Goal: Check status: Check status

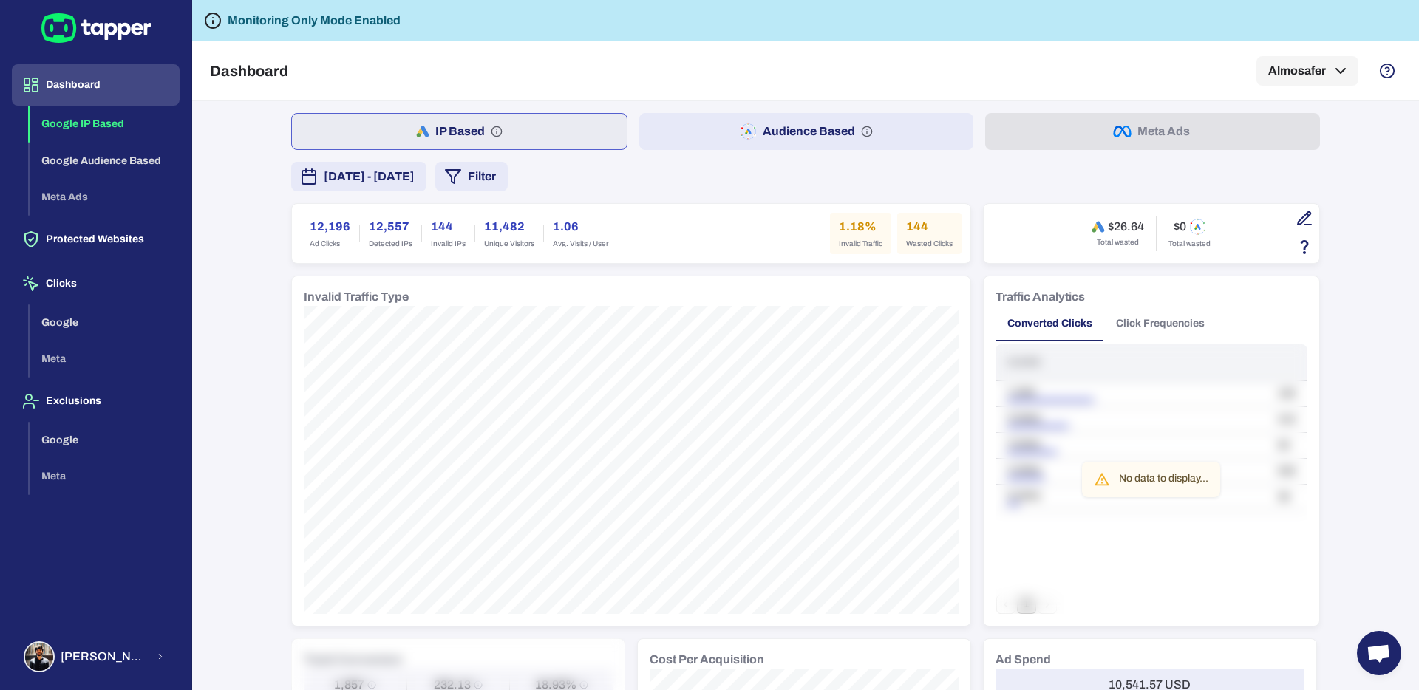
click at [245, 265] on div "IP Based Audience Based Meta Ads [DATE] - [DATE] Filter 12,196 Ad Clicks 12,557…" at bounding box center [805, 395] width 1227 height 589
click at [1325, 69] on button "Almosafer" at bounding box center [1307, 71] width 102 height 30
click at [1131, 48] on div at bounding box center [709, 345] width 1419 height 690
click at [237, 259] on div "IP Based Audience Based Meta Ads [DATE] - [DATE] Filter 12,196 Ad Clicks 12,557…" at bounding box center [805, 395] width 1227 height 589
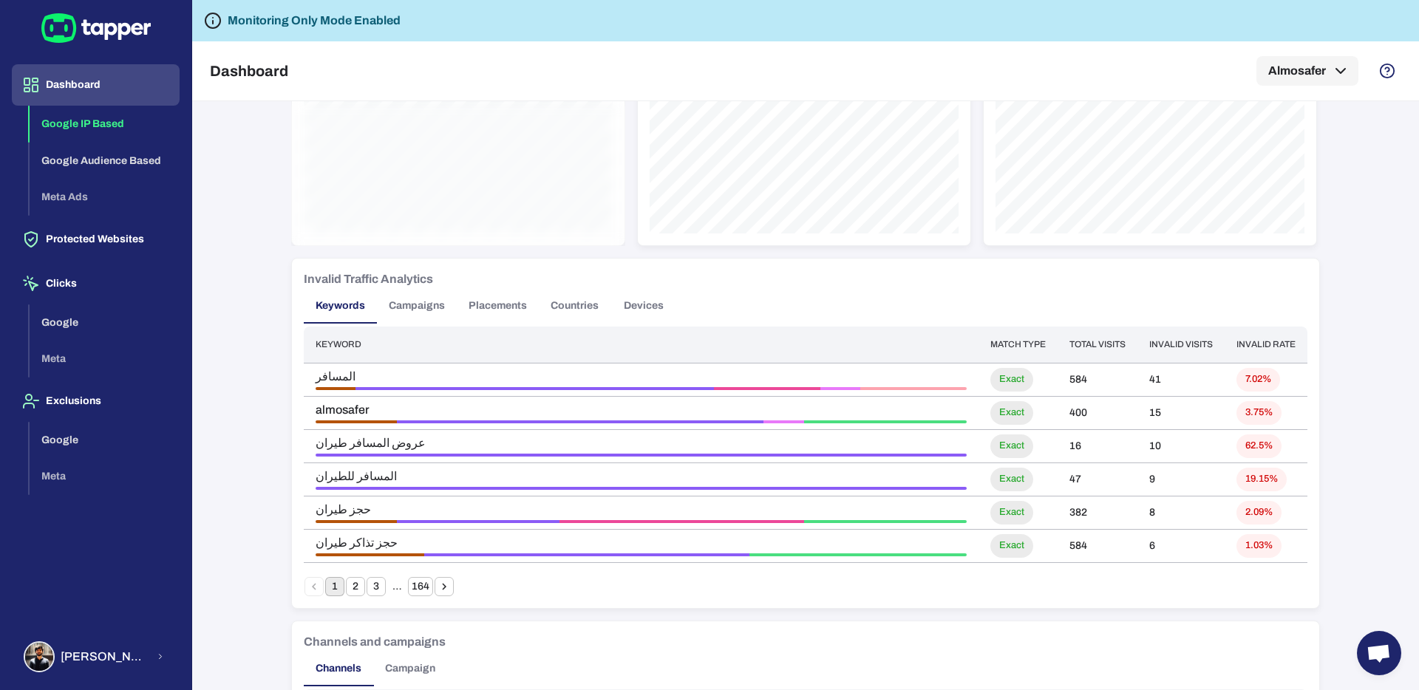
scroll to position [1037, 0]
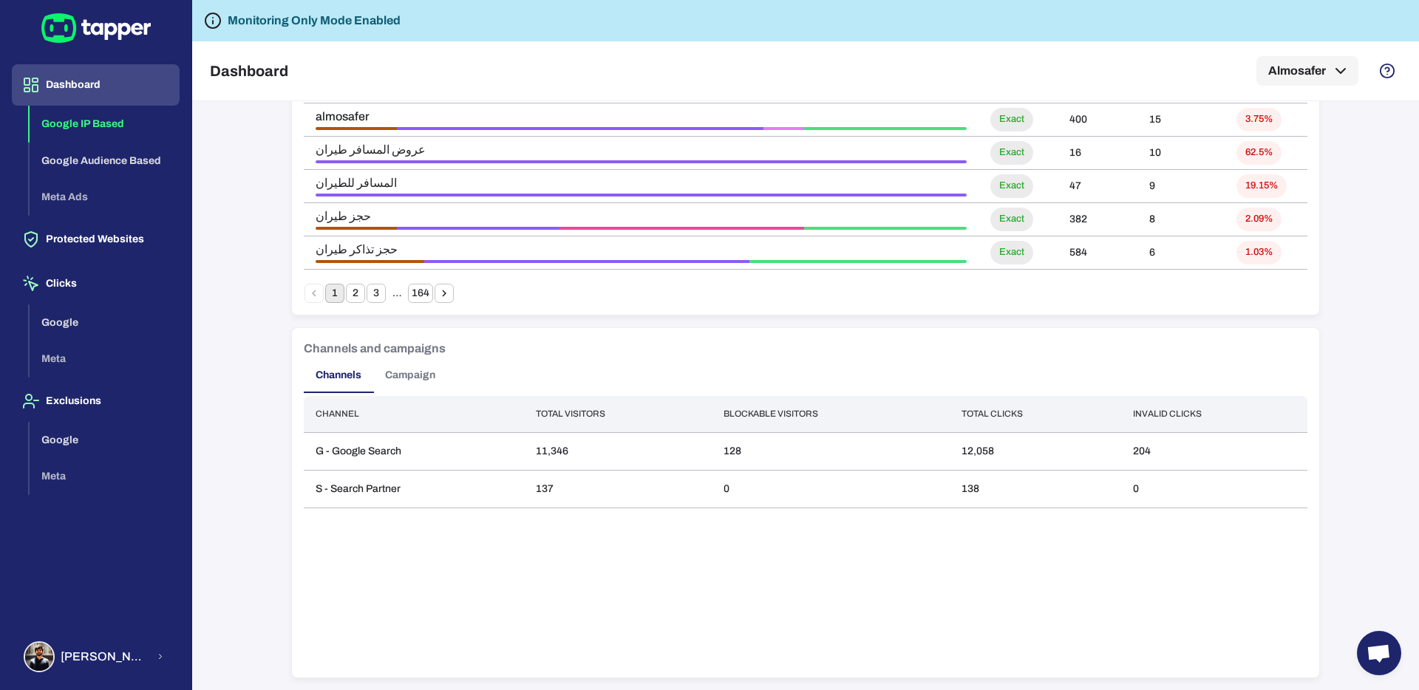
click at [433, 371] on button "Campaign" at bounding box center [410, 375] width 74 height 35
click at [242, 369] on div "IP Based Audience Based Meta Ads [DATE] - [DATE] Filter 12,196 Ad Clicks 12,557…" at bounding box center [805, 395] width 1227 height 589
click at [324, 378] on button "Channels" at bounding box center [338, 375] width 69 height 35
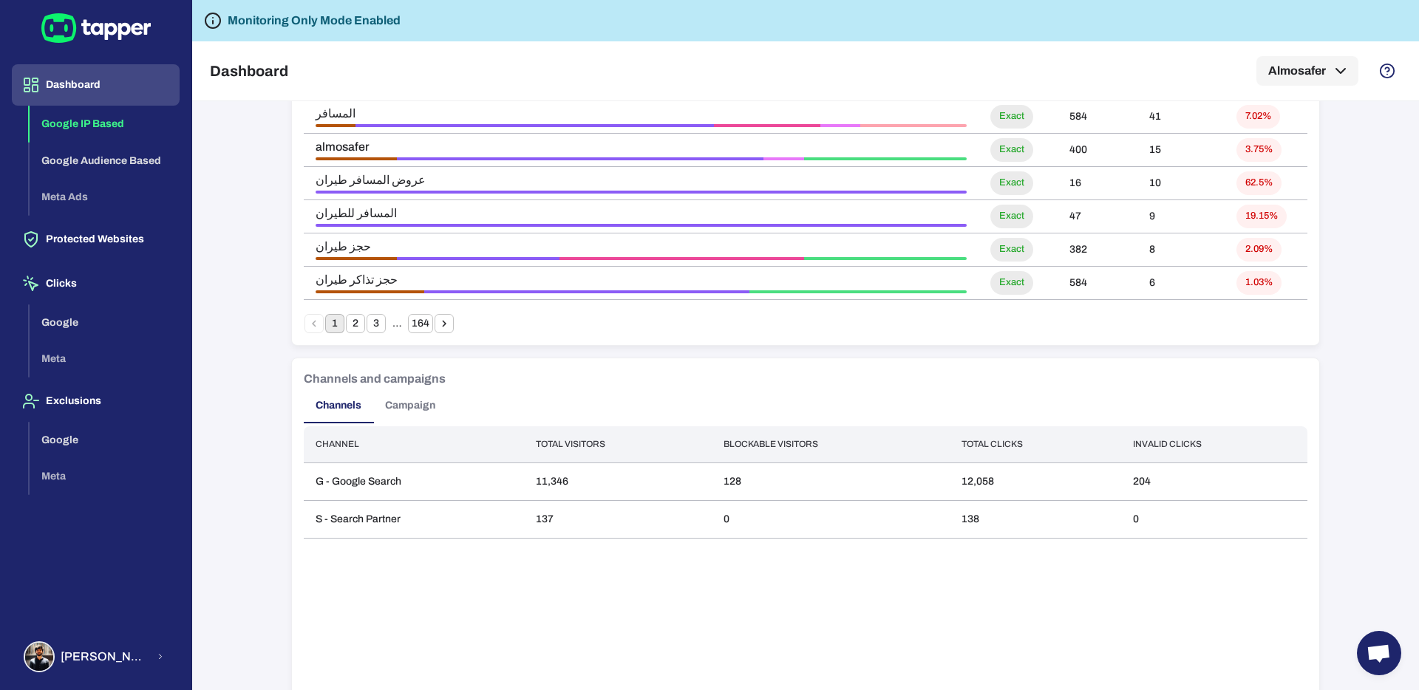
scroll to position [1000, 0]
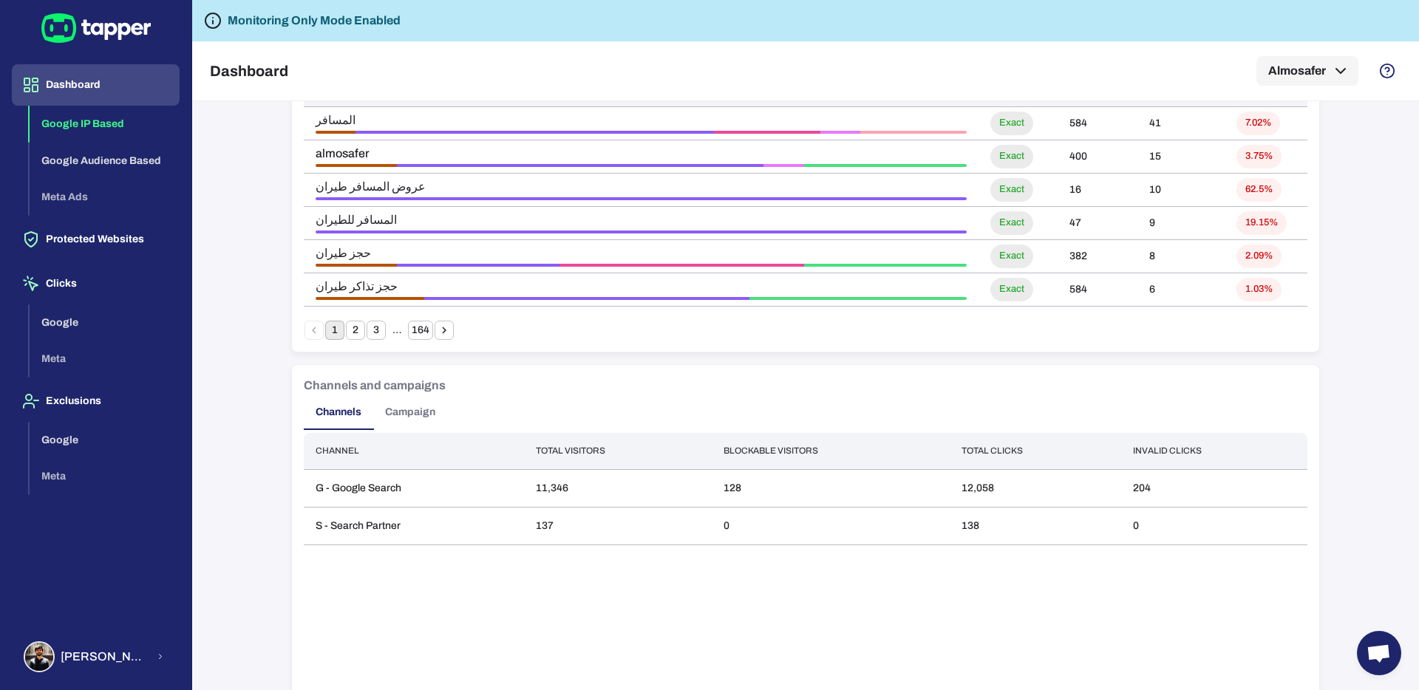
click at [401, 406] on button "Campaign" at bounding box center [410, 412] width 74 height 35
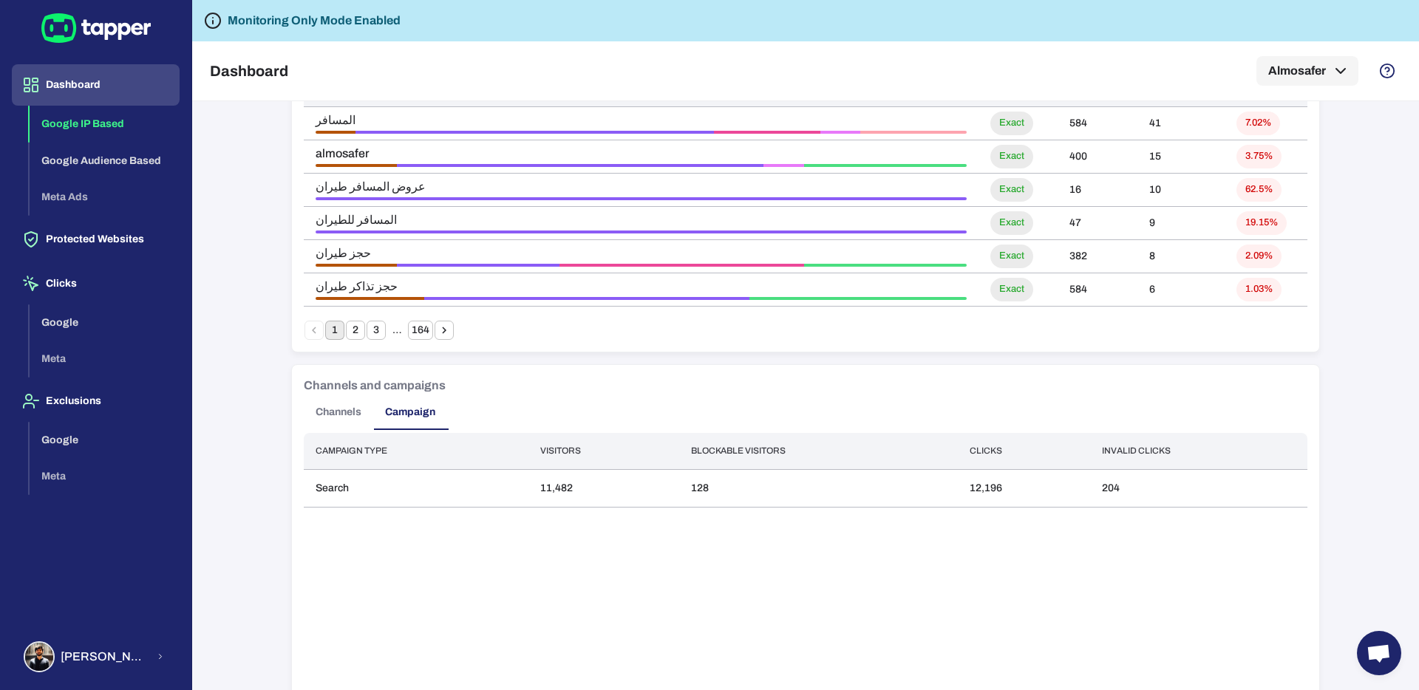
click at [337, 404] on button "Channels" at bounding box center [338, 412] width 69 height 35
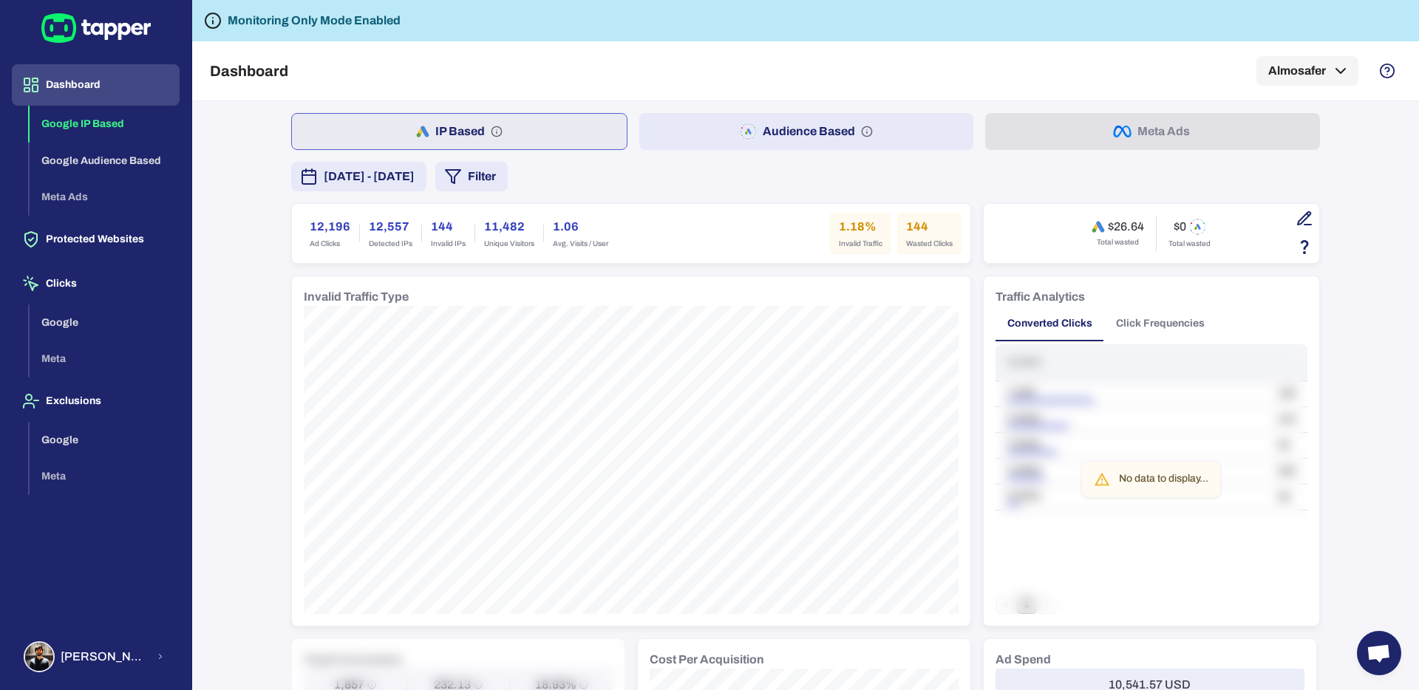
scroll to position [1037, 0]
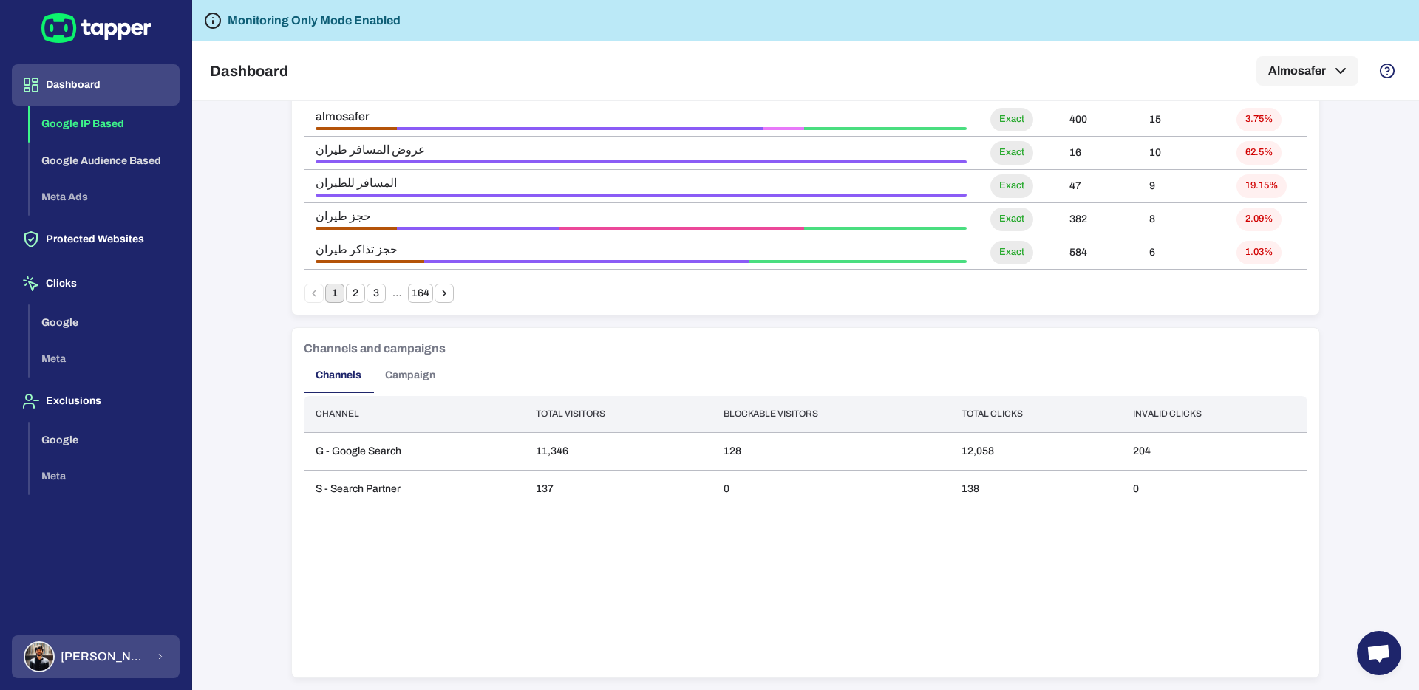
click at [139, 643] on button "[PERSON_NAME]" at bounding box center [96, 657] width 168 height 43
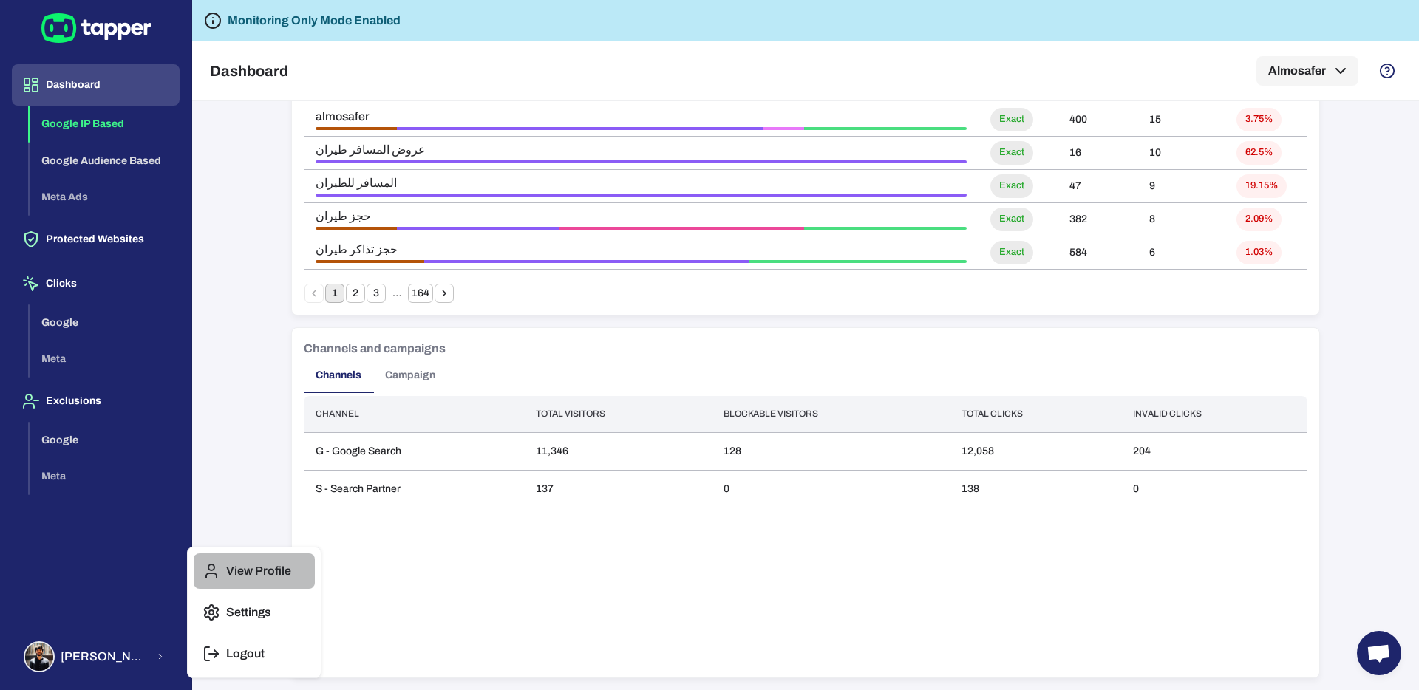
click at [262, 570] on p "View Profile" at bounding box center [258, 571] width 65 height 15
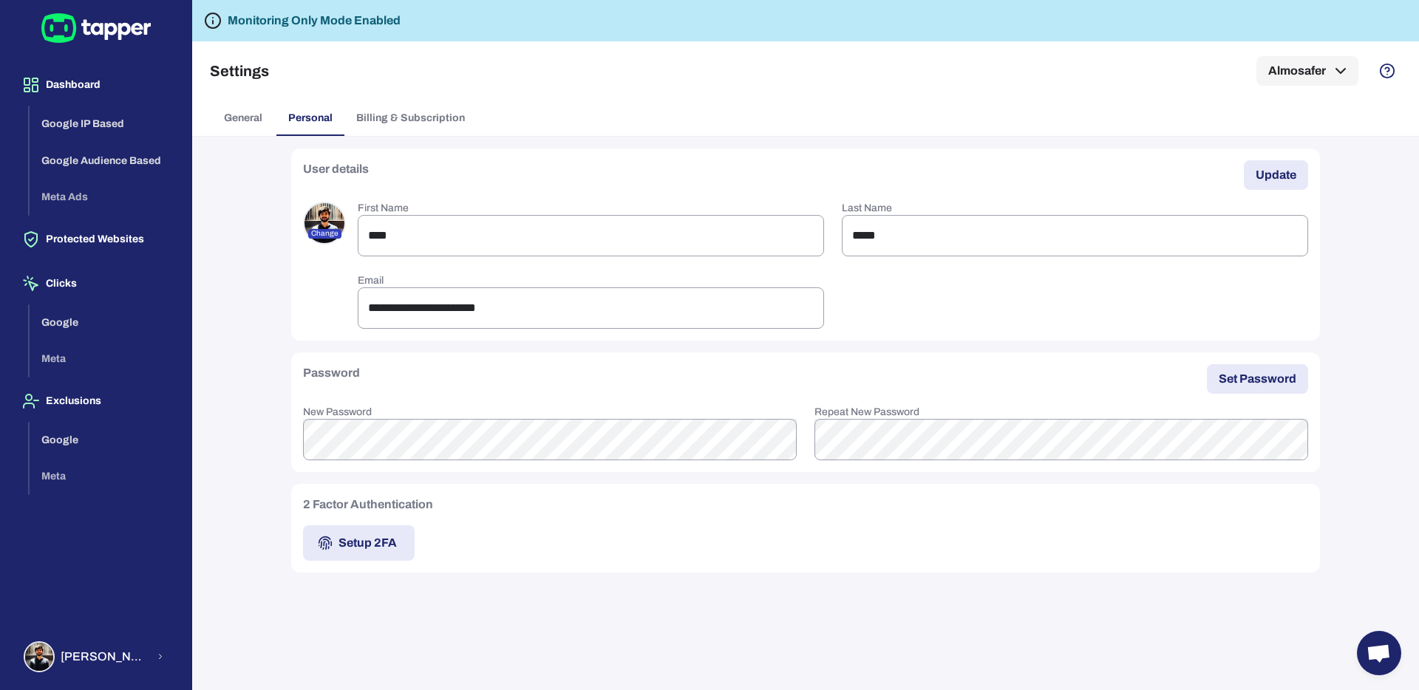
click at [228, 244] on div "**********" at bounding box center [805, 413] width 1227 height 553
click at [234, 123] on span "General" at bounding box center [243, 118] width 38 height 13
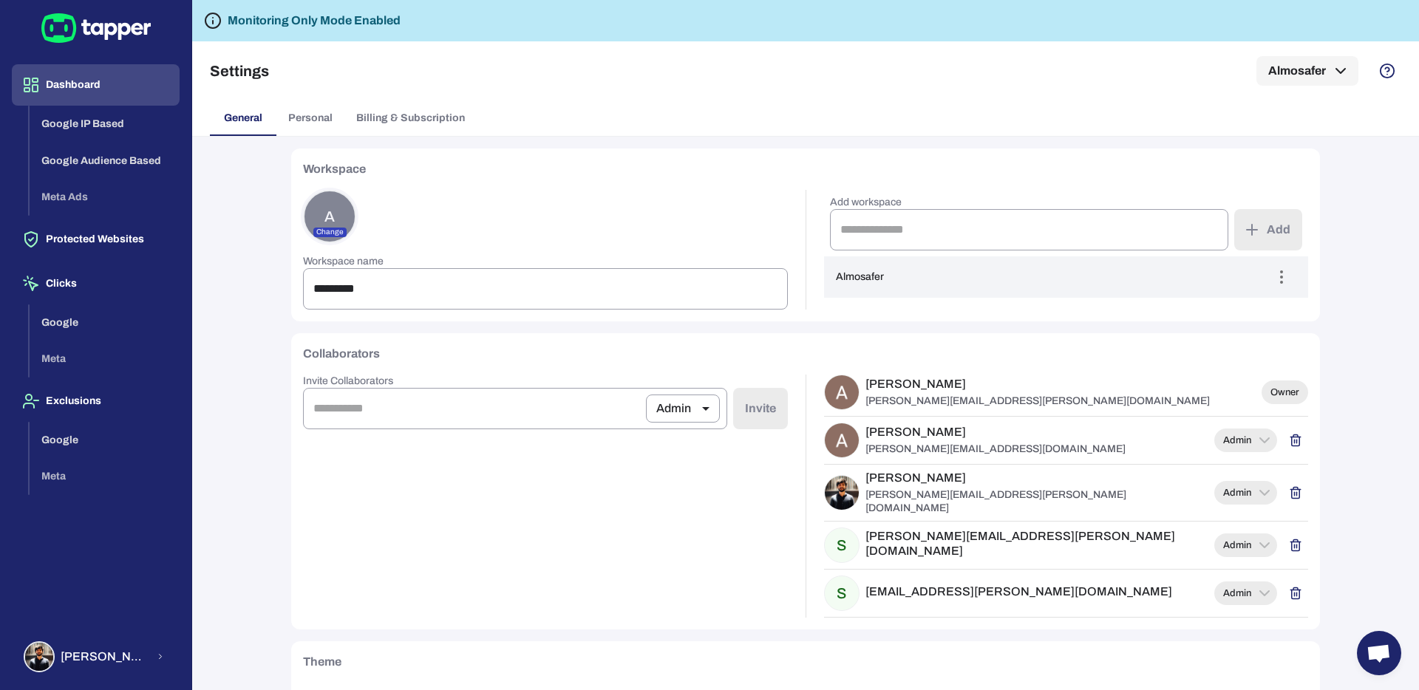
click at [89, 90] on button "Dashboard" at bounding box center [96, 84] width 168 height 41
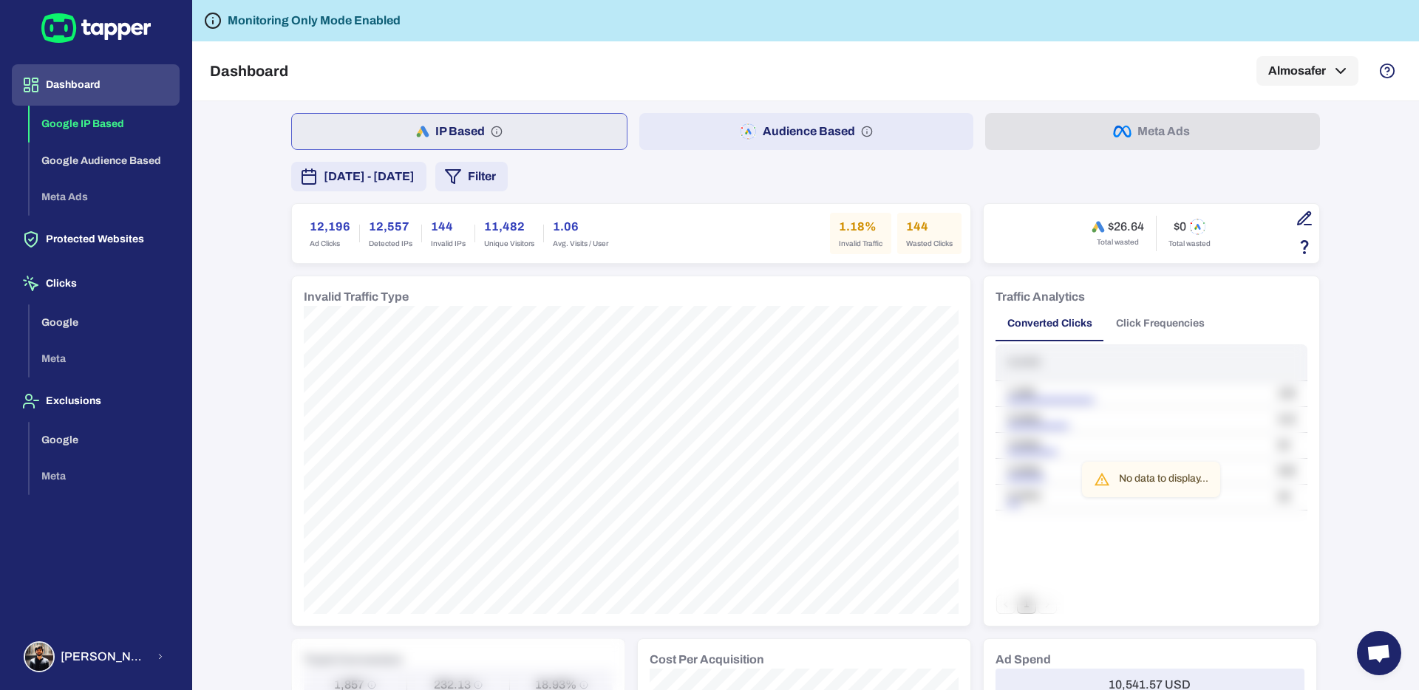
click at [217, 229] on div "IP Based Audience Based Meta Ads [DATE] - [DATE] Filter 12,196 Ad Clicks 12,557…" at bounding box center [805, 395] width 1227 height 589
click at [250, 367] on div "IP Based Audience Based Meta Ads [DATE] - [DATE] Filter 12,196 Ad Clicks 12,557…" at bounding box center [805, 395] width 1227 height 589
click at [1315, 77] on button "Almosafer" at bounding box center [1307, 71] width 102 height 30
click at [1188, 72] on div at bounding box center [709, 345] width 1419 height 690
click at [210, 22] on icon "Tapper is not blocking any fraudulent activity for this domain" at bounding box center [213, 21] width 18 height 18
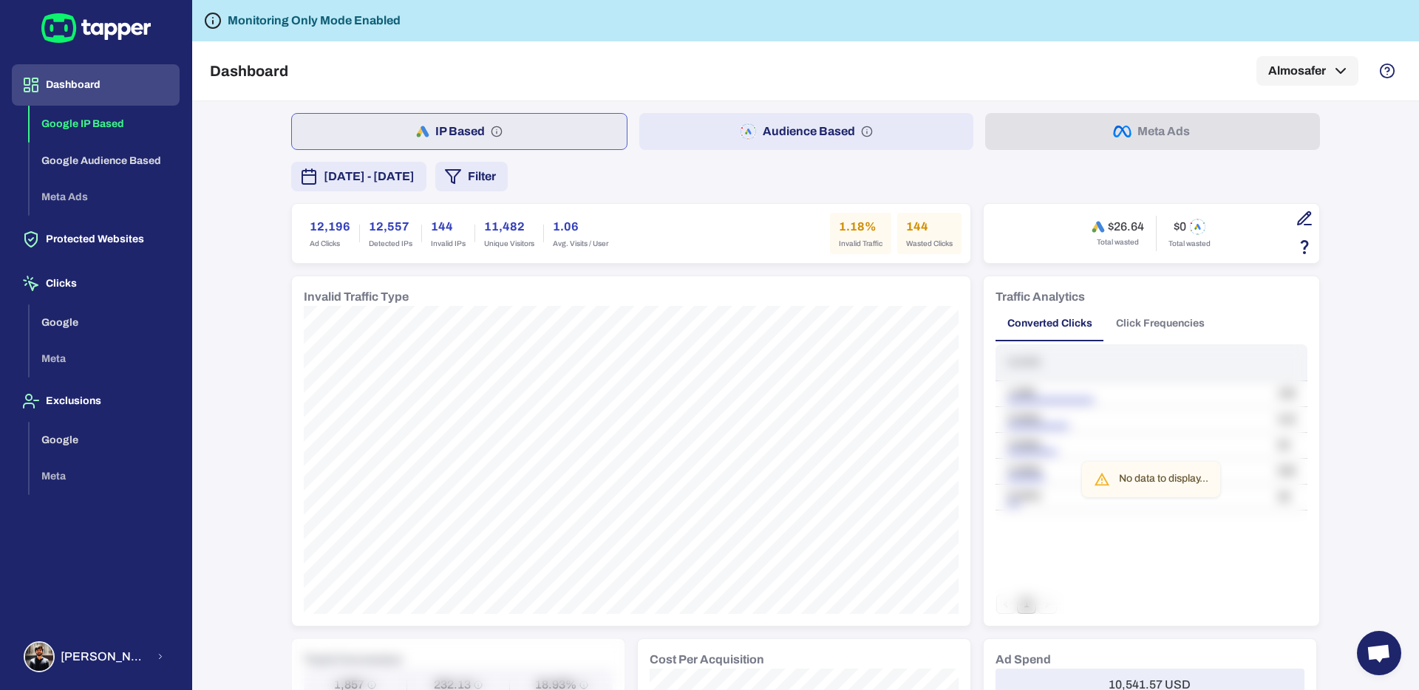
click at [237, 193] on div "IP Based Audience Based Meta Ads [DATE] - [DATE] Filter 12,196 Ad Clicks 12,557…" at bounding box center [805, 395] width 1227 height 589
click at [237, 160] on div "IP Based Audience Based Meta Ads [DATE] - [DATE] Filter 12,196 Ad Clicks 12,557…" at bounding box center [805, 395] width 1227 height 589
click at [72, 316] on button "Google" at bounding box center [105, 322] width 150 height 37
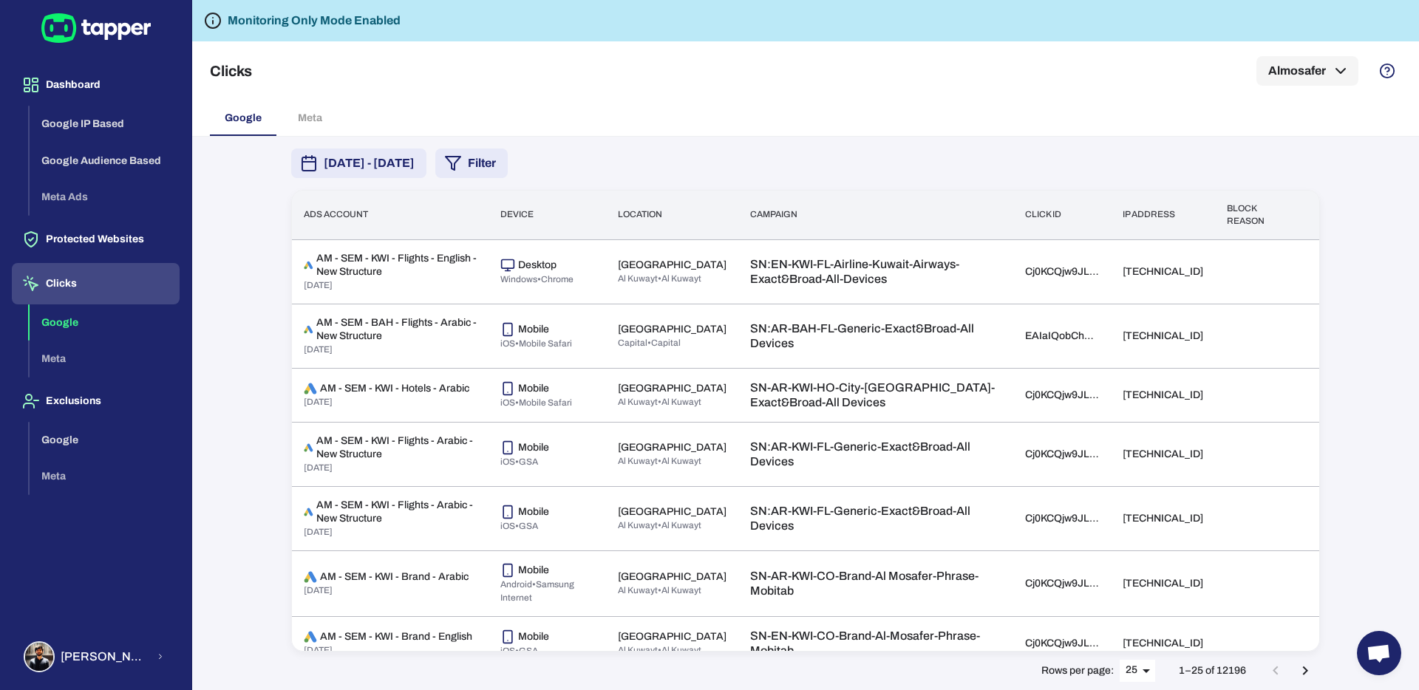
click at [426, 151] on button "[DATE] - [DATE]" at bounding box center [358, 164] width 135 height 30
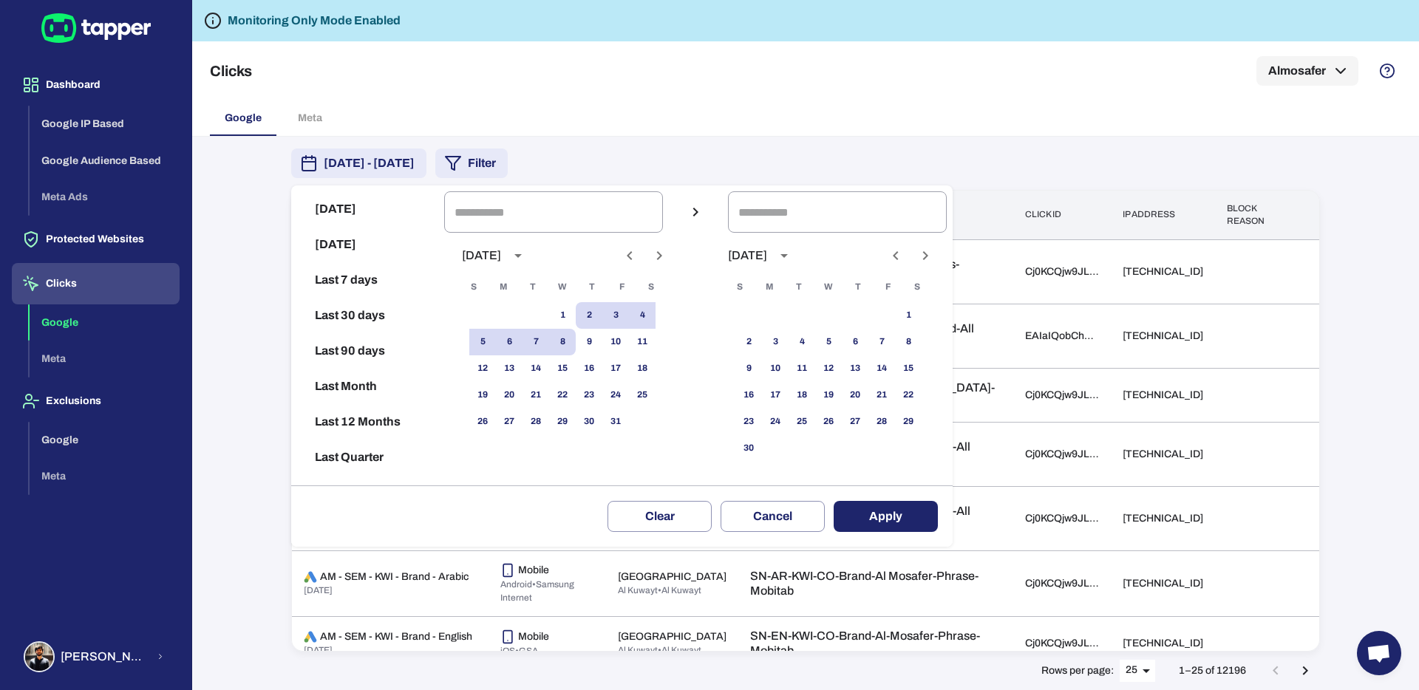
click at [797, 140] on div at bounding box center [709, 345] width 1419 height 690
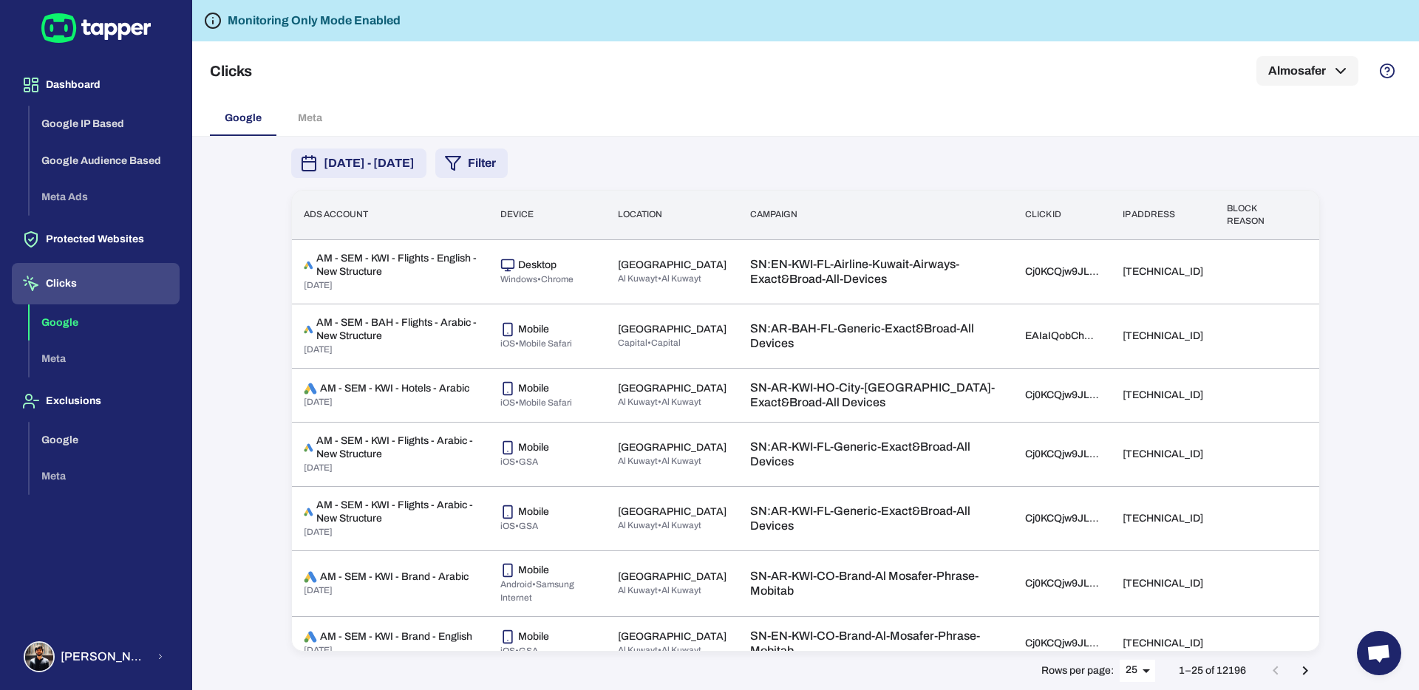
click at [1364, 285] on div "[DATE] - [DATE] Filter Ads account Device Location Campaign Click id IP address…" at bounding box center [805, 413] width 1227 height 553
click at [827, 94] on div "Clicks Almosafer" at bounding box center [805, 70] width 1191 height 59
click at [877, 93] on div "Clicks Almosafer" at bounding box center [805, 70] width 1191 height 59
click at [557, 84] on div "Clicks Almosafer" at bounding box center [805, 70] width 1191 height 59
click at [239, 232] on div "[DATE] - [DATE] Filter Ads account Device Location Campaign Click id IP address…" at bounding box center [805, 413] width 1227 height 553
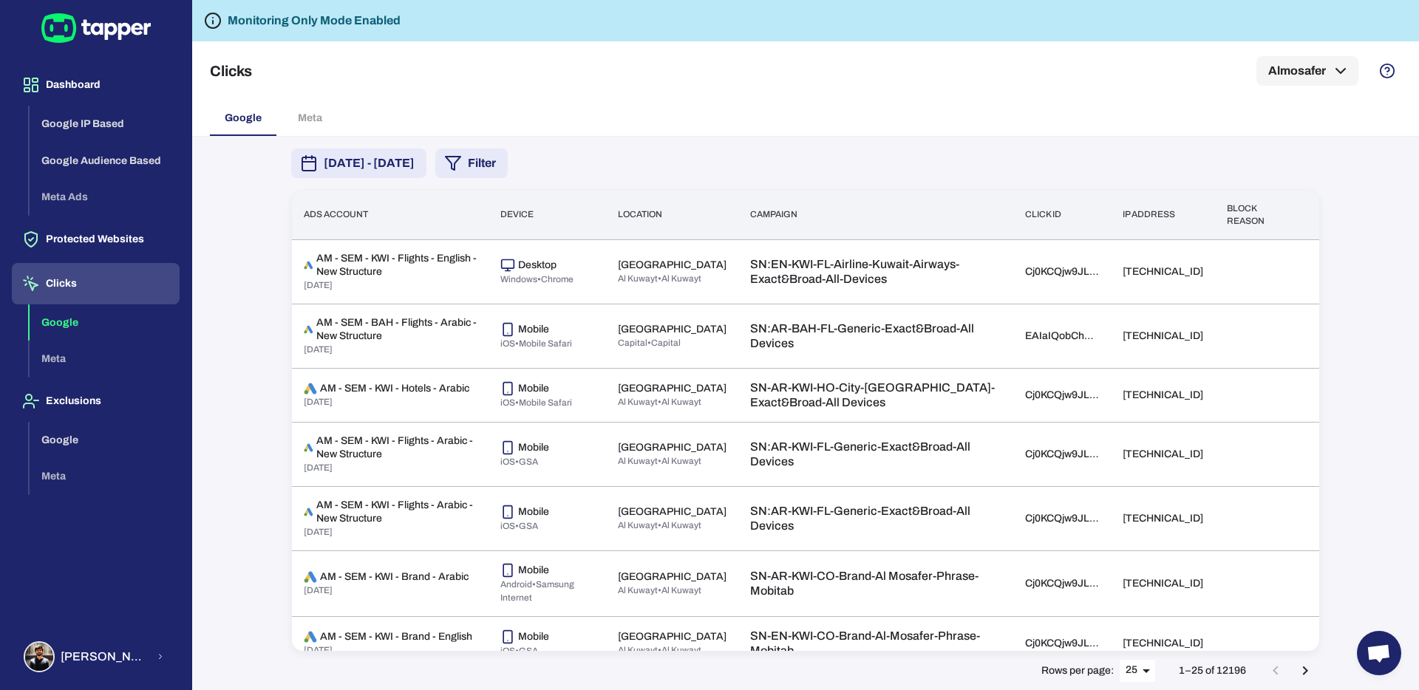
click at [665, 94] on div "Clicks Almosafer" at bounding box center [805, 70] width 1191 height 59
click at [692, 82] on div "Clicks Almosafer" at bounding box center [805, 70] width 1191 height 59
click at [542, 88] on div "Clicks Almosafer" at bounding box center [805, 70] width 1191 height 59
click at [1335, 183] on div "[DATE] - [DATE] Filter Ads account Device Location Campaign Click id IP address…" at bounding box center [805, 413] width 1064 height 553
click at [633, 85] on div "Clicks Almosafer" at bounding box center [805, 70] width 1191 height 59
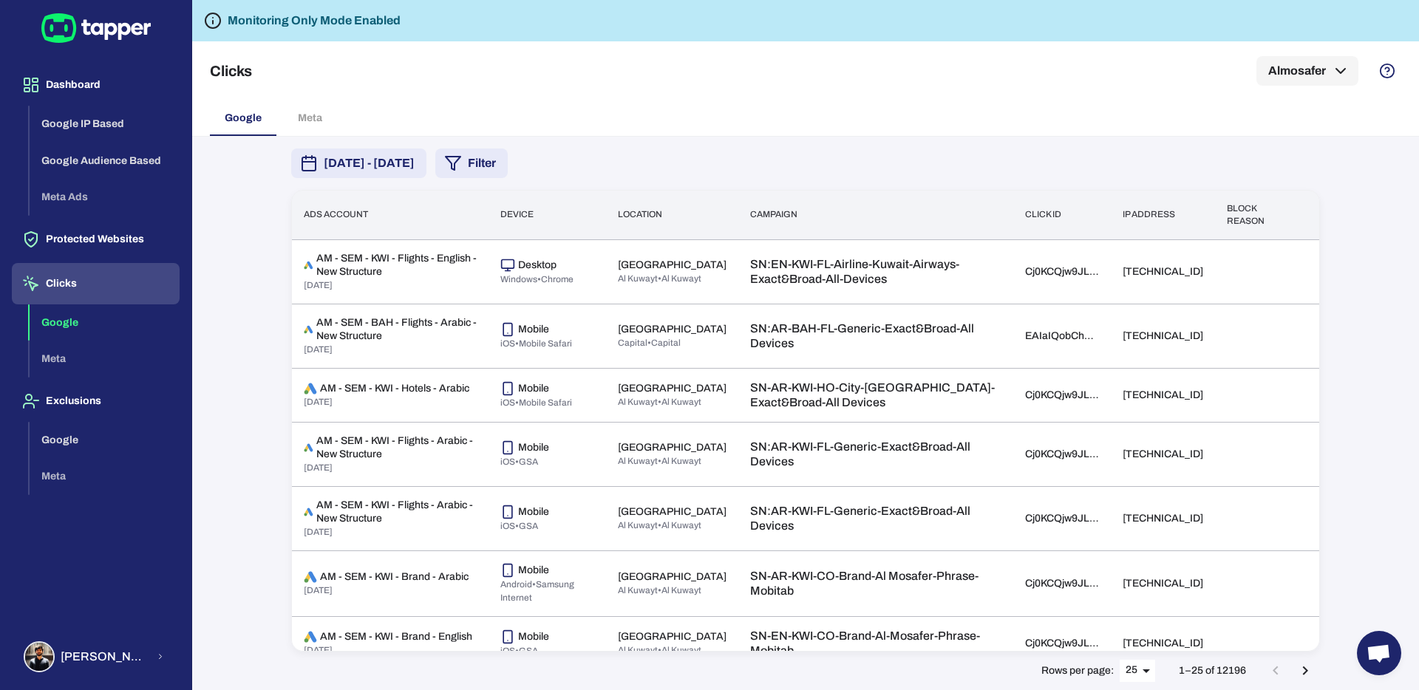
click at [367, 67] on div "Clicks Almosafer" at bounding box center [805, 70] width 1191 height 59
click at [618, 74] on div "Clicks Almosafer" at bounding box center [805, 70] width 1191 height 59
click at [1301, 81] on button "Almosafer" at bounding box center [1307, 71] width 102 height 30
click at [953, 74] on div at bounding box center [709, 345] width 1419 height 690
click at [369, 70] on div "Clicks Almosafer" at bounding box center [805, 70] width 1191 height 59
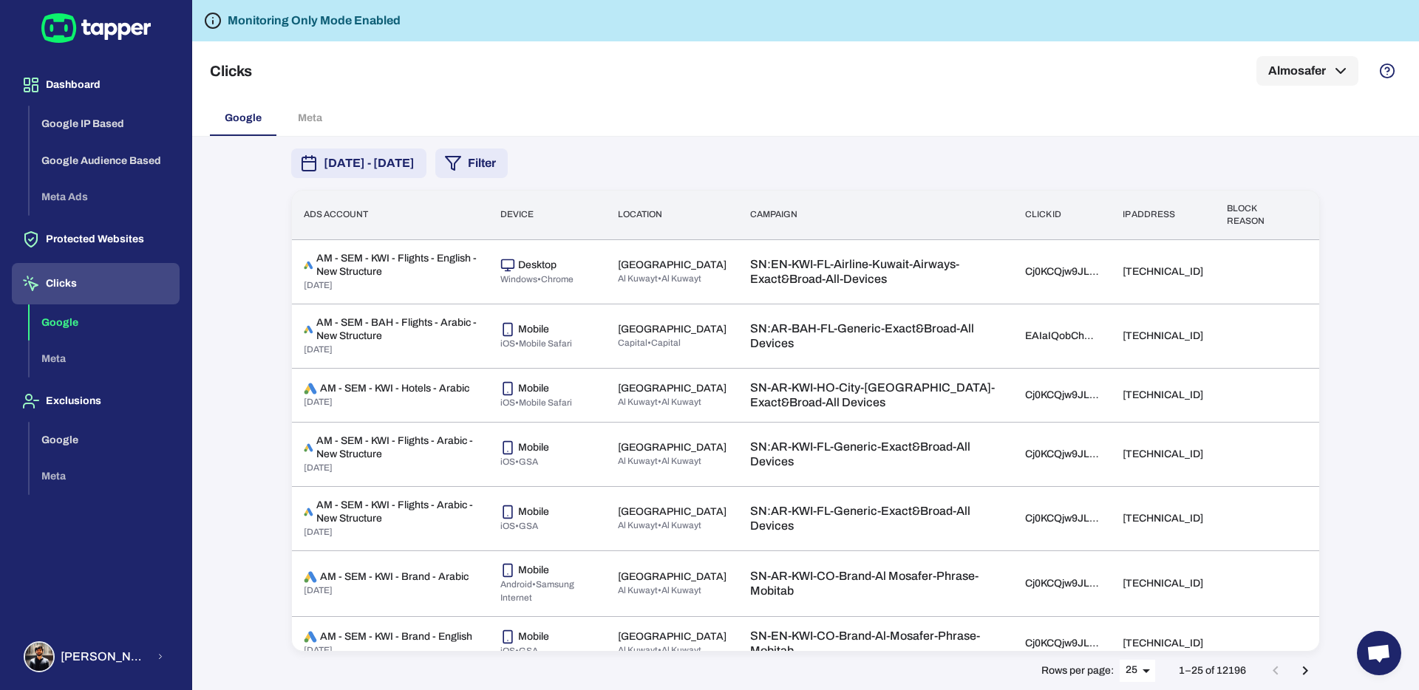
click at [433, 69] on div "Clicks Almosafer" at bounding box center [805, 70] width 1191 height 59
click at [348, 110] on div "Google Meta" at bounding box center [805, 117] width 1191 height 35
click at [304, 123] on div "Google Meta" at bounding box center [805, 117] width 1191 height 35
click at [295, 118] on div "Google Meta" at bounding box center [805, 117] width 1191 height 35
click at [253, 132] on button "Google" at bounding box center [243, 117] width 67 height 35
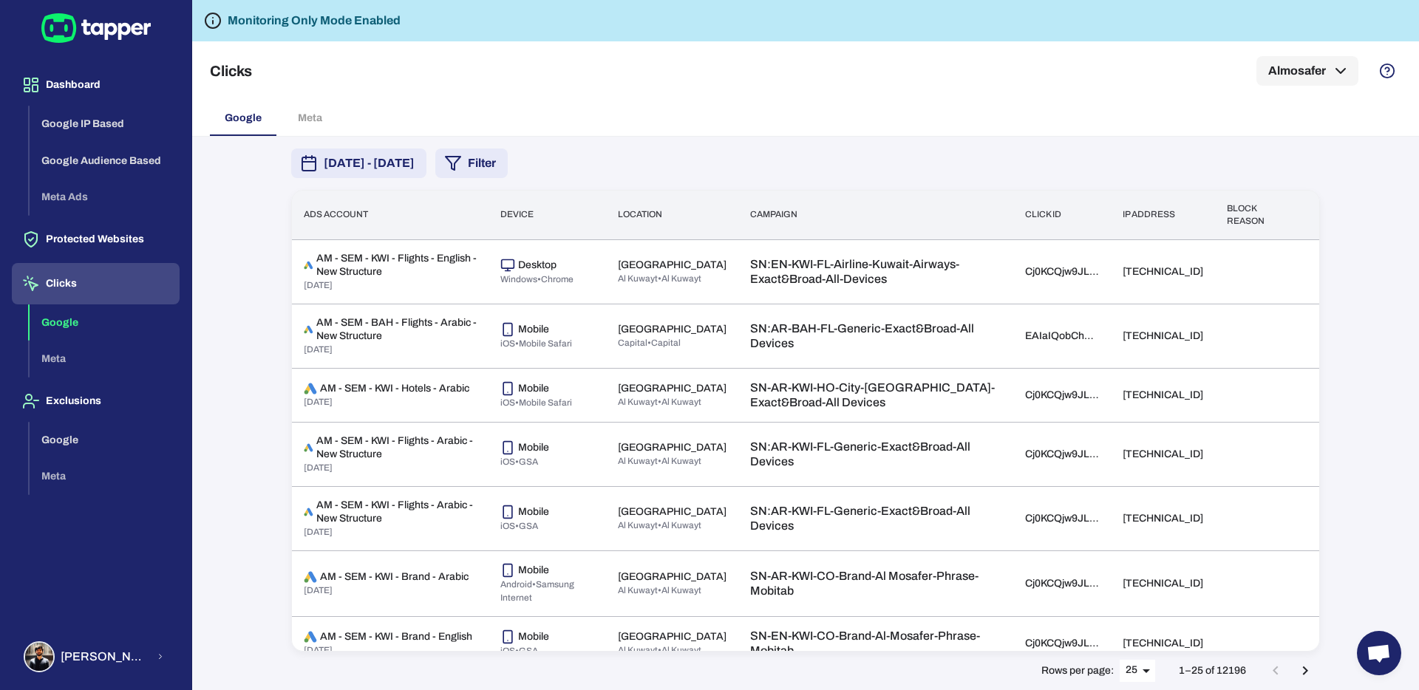
click at [1347, 214] on div "[DATE] - [DATE] Filter Ads account Device Location Campaign Click id IP address…" at bounding box center [805, 413] width 1227 height 553
click at [245, 315] on div "[DATE] - [DATE] Filter Ads account Device Location Campaign Click id IP address…" at bounding box center [805, 413] width 1227 height 553
click at [251, 276] on div "[DATE] - [DATE] Filter Ads account Device Location Campaign Click id IP address…" at bounding box center [805, 413] width 1227 height 553
click at [239, 264] on div "[DATE] - [DATE] Filter Ads account Device Location Campaign Click id IP address…" at bounding box center [805, 413] width 1227 height 553
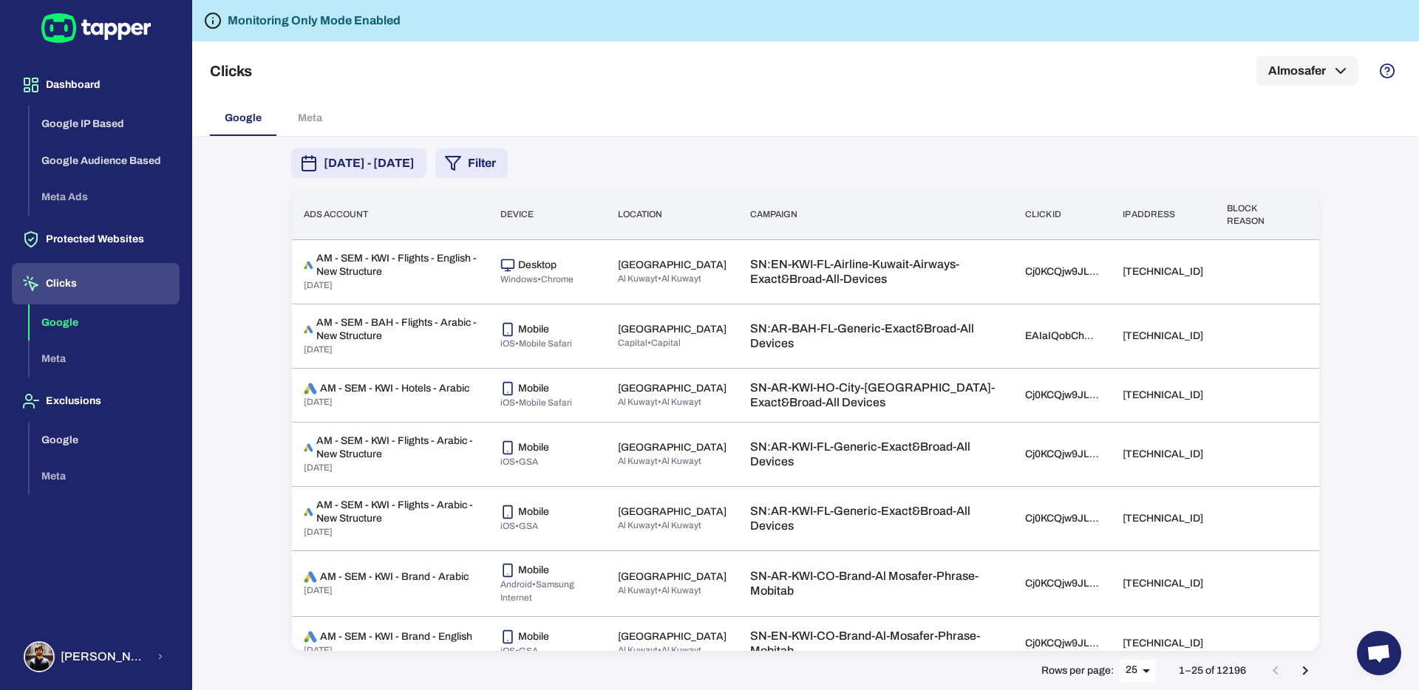
click at [234, 218] on div "[DATE] - [DATE] Filter Ads account Device Location Campaign Click id IP address…" at bounding box center [805, 413] width 1227 height 553
click at [239, 197] on div "[DATE] - [DATE] Filter Ads account Device Location Campaign Click id IP address…" at bounding box center [805, 413] width 1227 height 553
click at [230, 255] on div "[DATE] - [DATE] Filter Ads account Device Location Campaign Click id IP address…" at bounding box center [805, 413] width 1227 height 553
click at [1358, 179] on div "[DATE] - [DATE] Filter Ads account Device Location Campaign Click id IP address…" at bounding box center [805, 413] width 1227 height 553
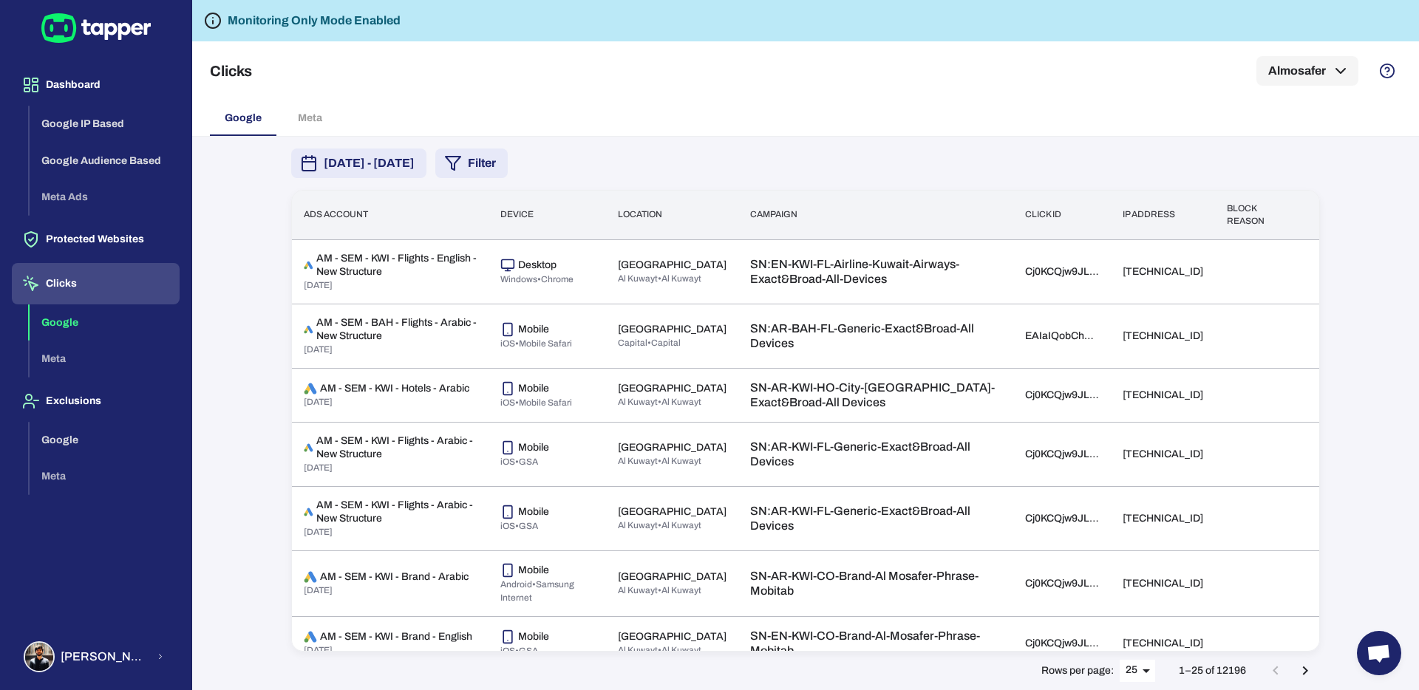
click at [973, 89] on div "Clicks Almosafer" at bounding box center [805, 70] width 1191 height 59
click at [508, 157] on button "Filter" at bounding box center [471, 164] width 72 height 30
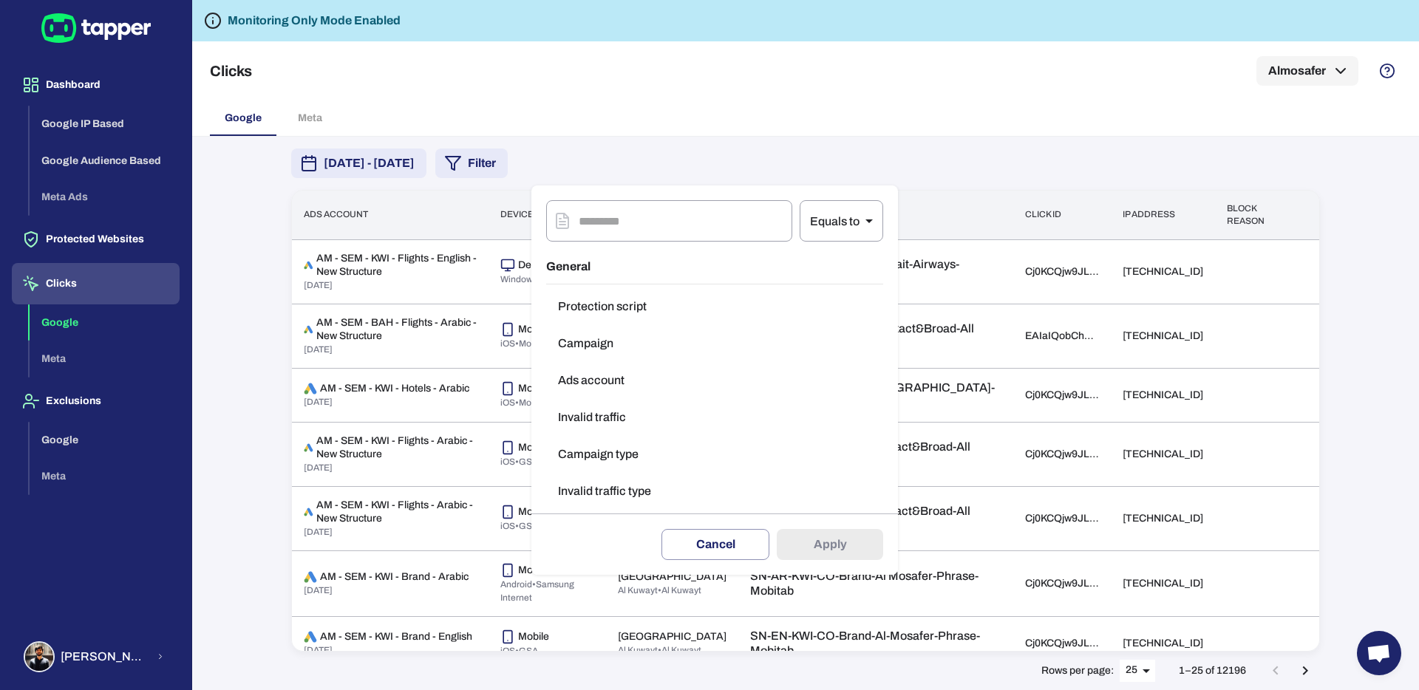
click at [871, 145] on div at bounding box center [709, 345] width 1419 height 690
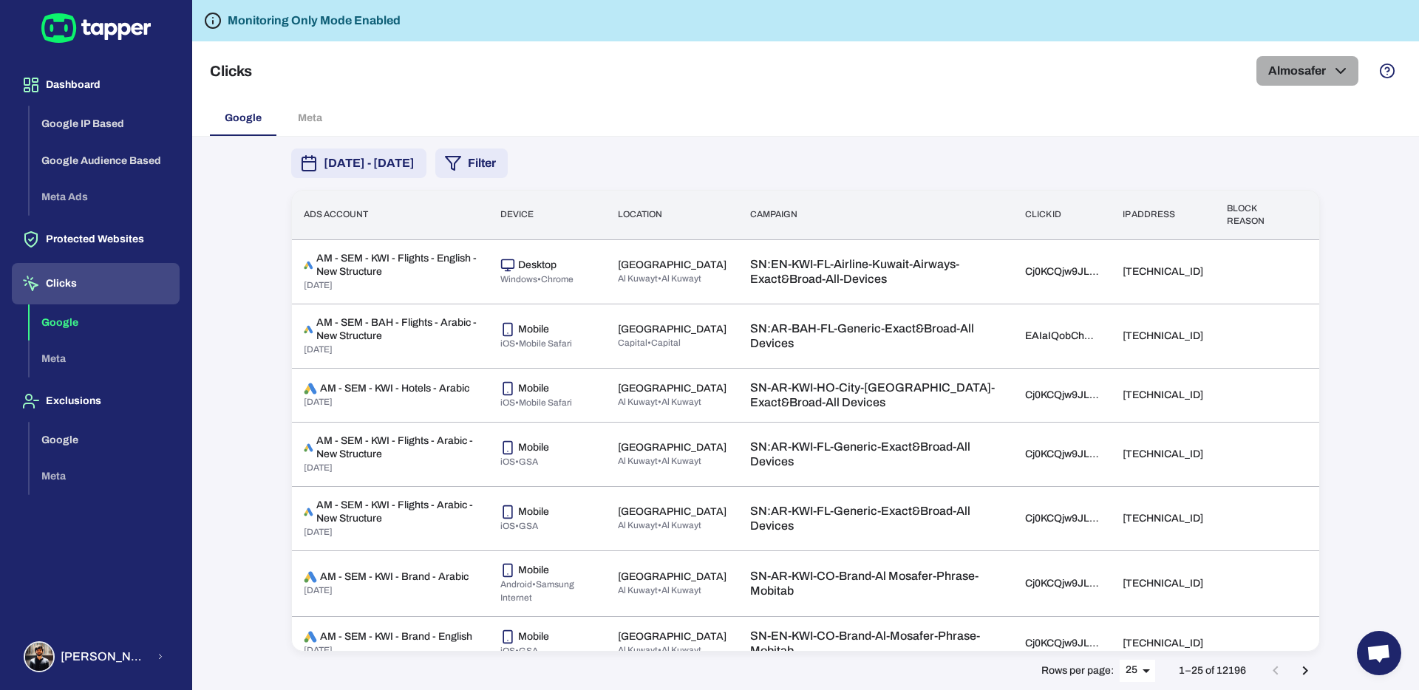
click at [1300, 62] on button "Almosafer" at bounding box center [1307, 71] width 102 height 30
click at [1333, 119] on icon "button" at bounding box center [1332, 120] width 12 height 12
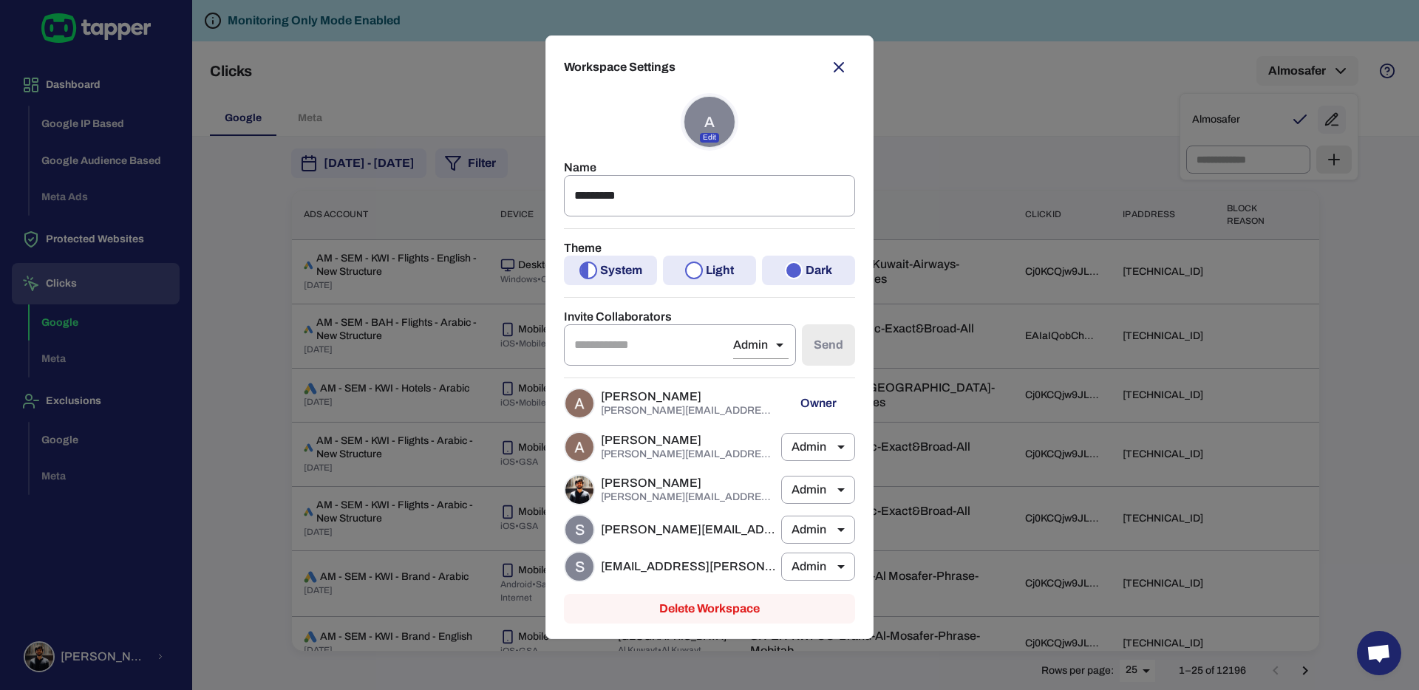
click at [852, 75] on button "button" at bounding box center [838, 67] width 33 height 33
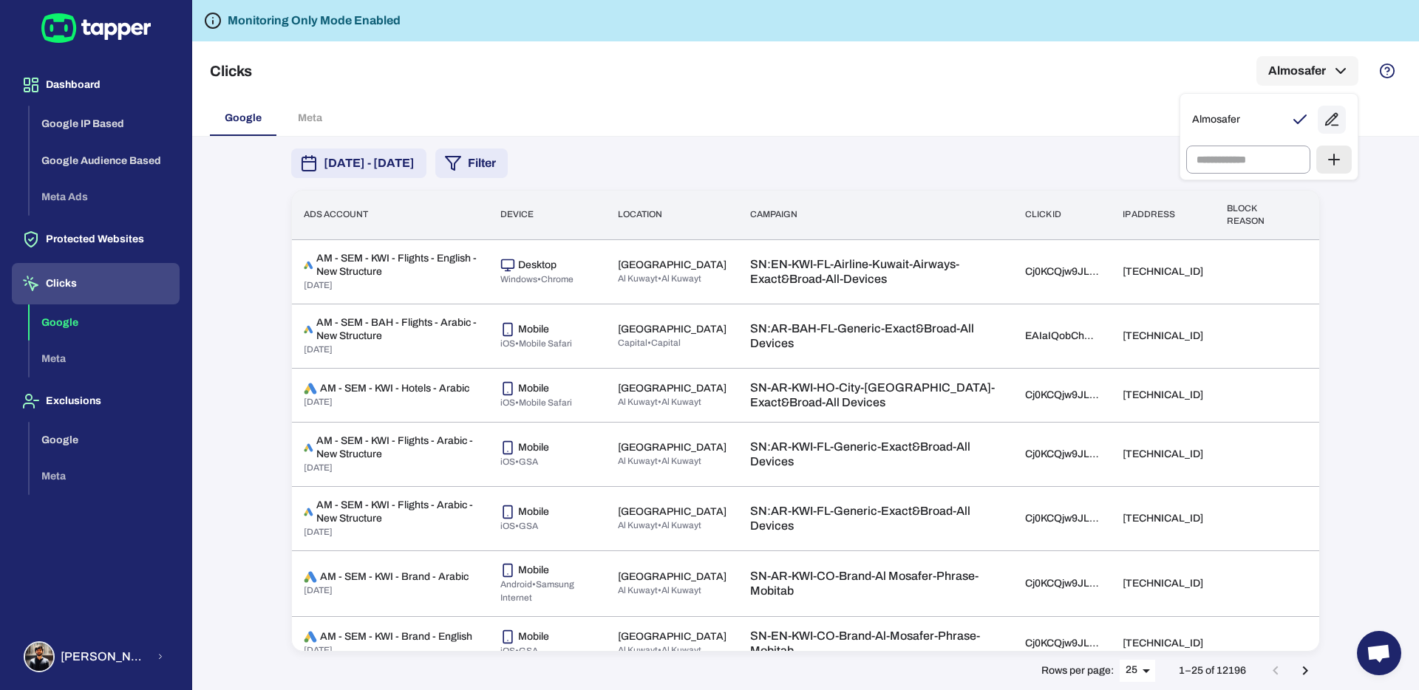
click at [1071, 299] on div at bounding box center [709, 345] width 1419 height 690
click at [1121, 262] on td "[TECHNICAL_ID]" at bounding box center [1163, 271] width 104 height 64
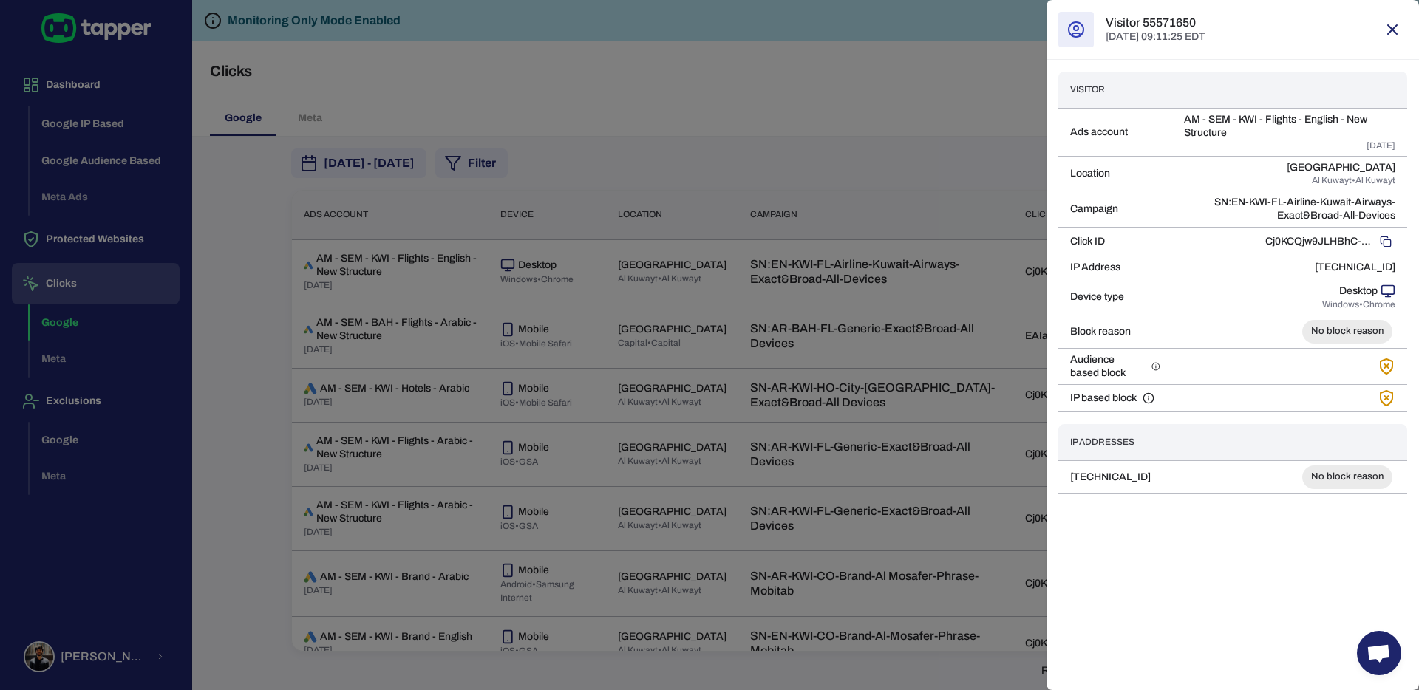
click at [1406, 37] on div at bounding box center [1392, 30] width 30 height 30
click at [1392, 27] on icon "button" at bounding box center [1392, 30] width 18 height 18
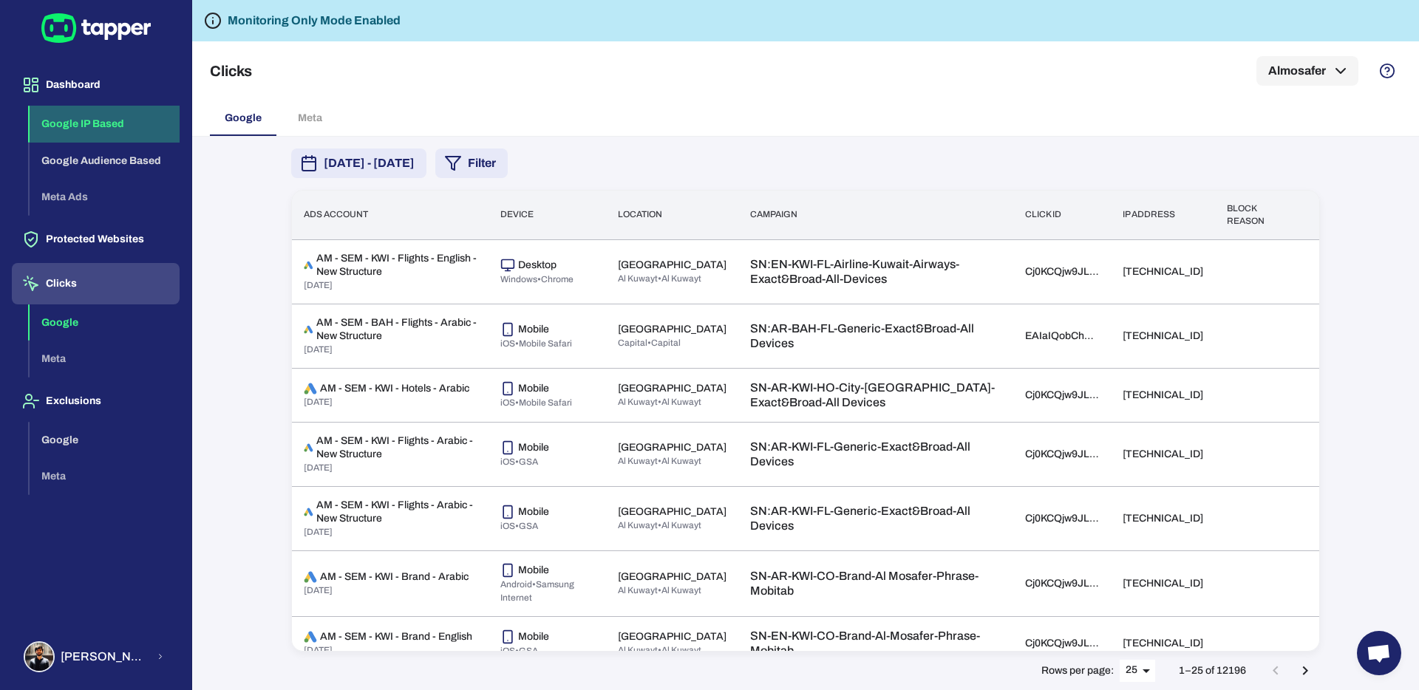
click at [97, 121] on button "Google IP Based" at bounding box center [105, 124] width 150 height 37
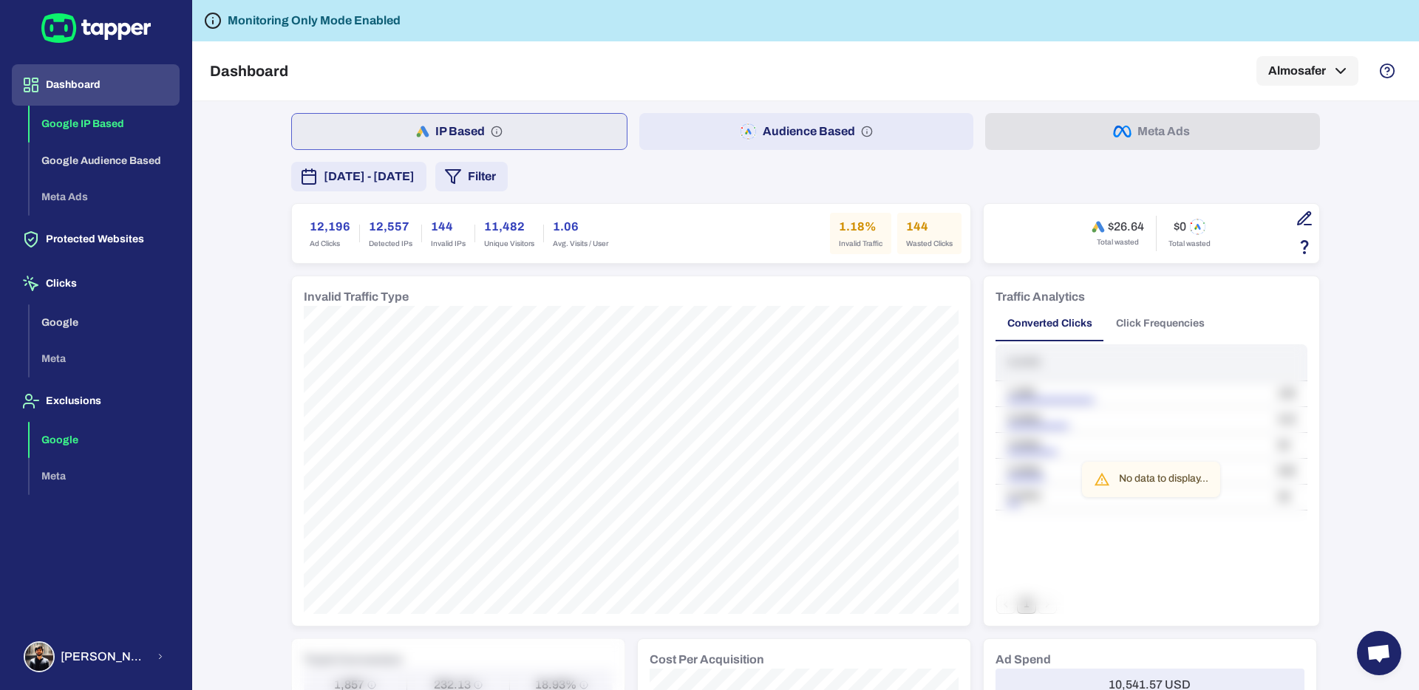
click at [74, 434] on button "Google" at bounding box center [105, 440] width 150 height 37
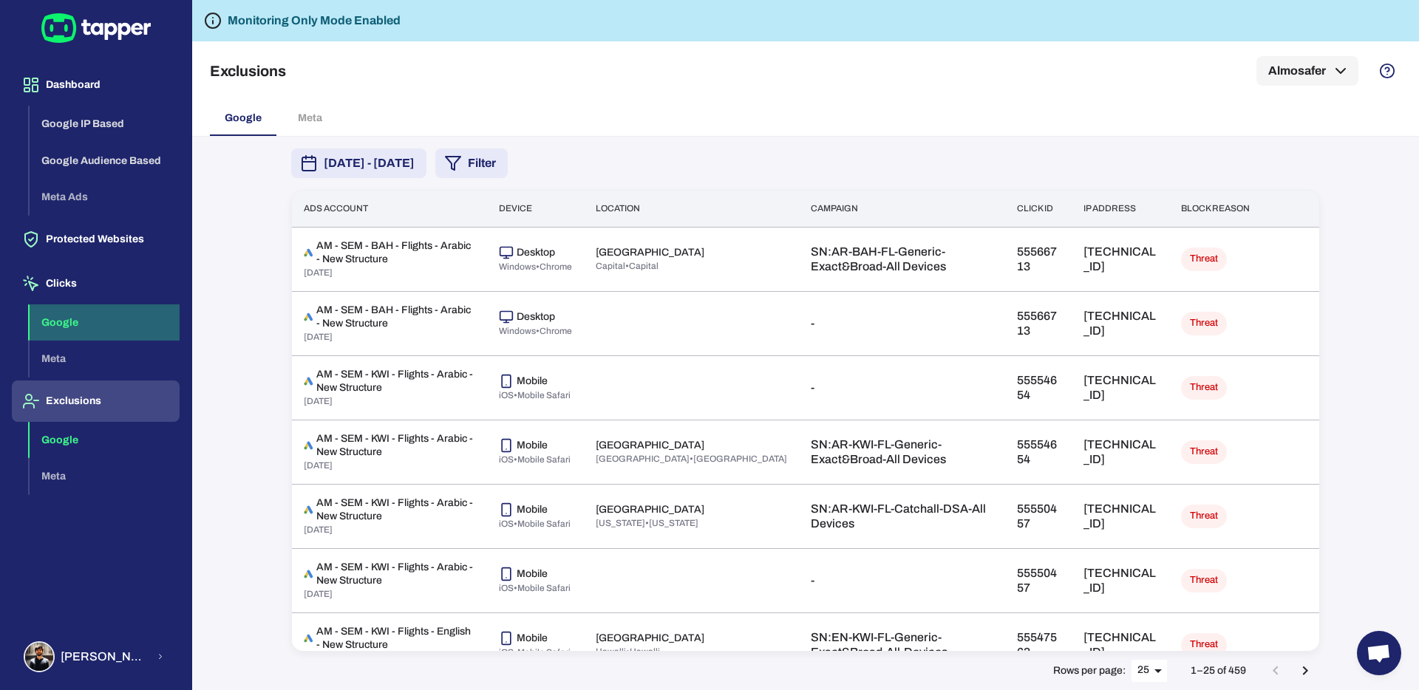
click at [100, 325] on button "Google" at bounding box center [105, 322] width 150 height 37
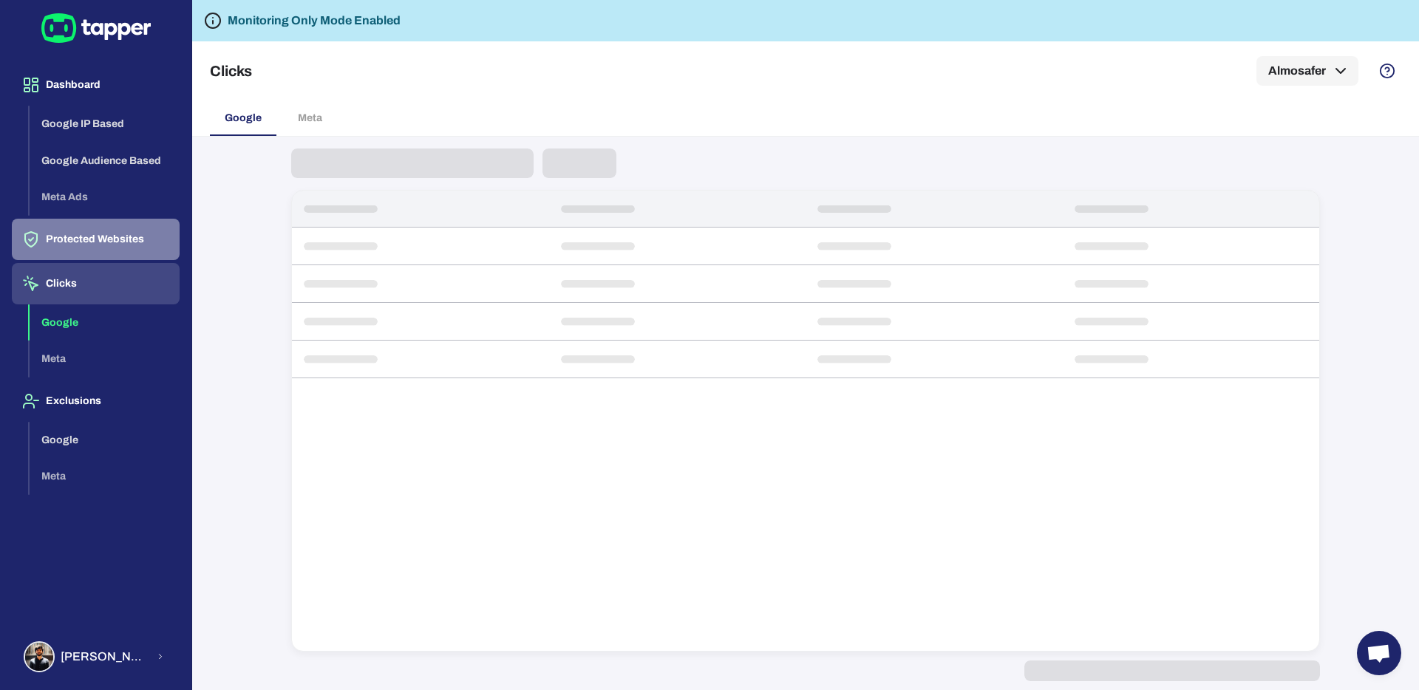
click at [100, 242] on button "Protected Websites" at bounding box center [96, 239] width 168 height 41
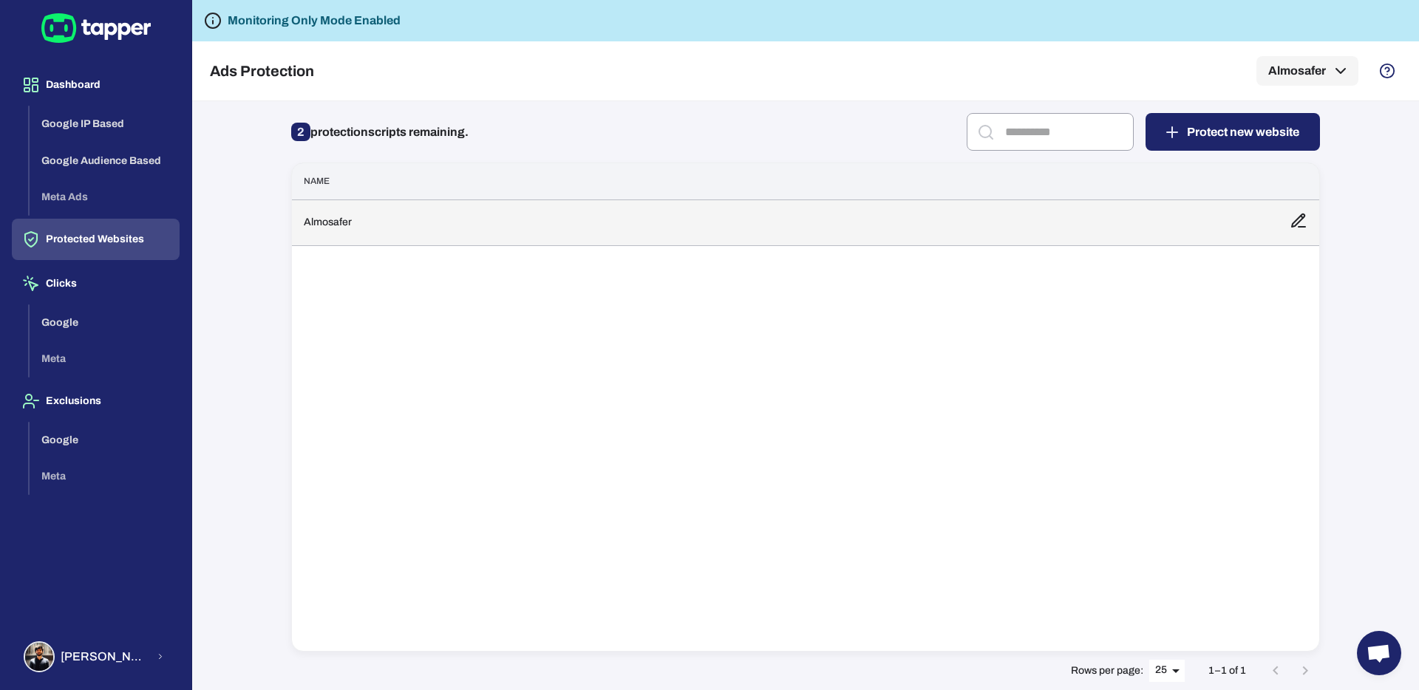
click at [1258, 214] on td "Almosafer" at bounding box center [785, 223] width 986 height 46
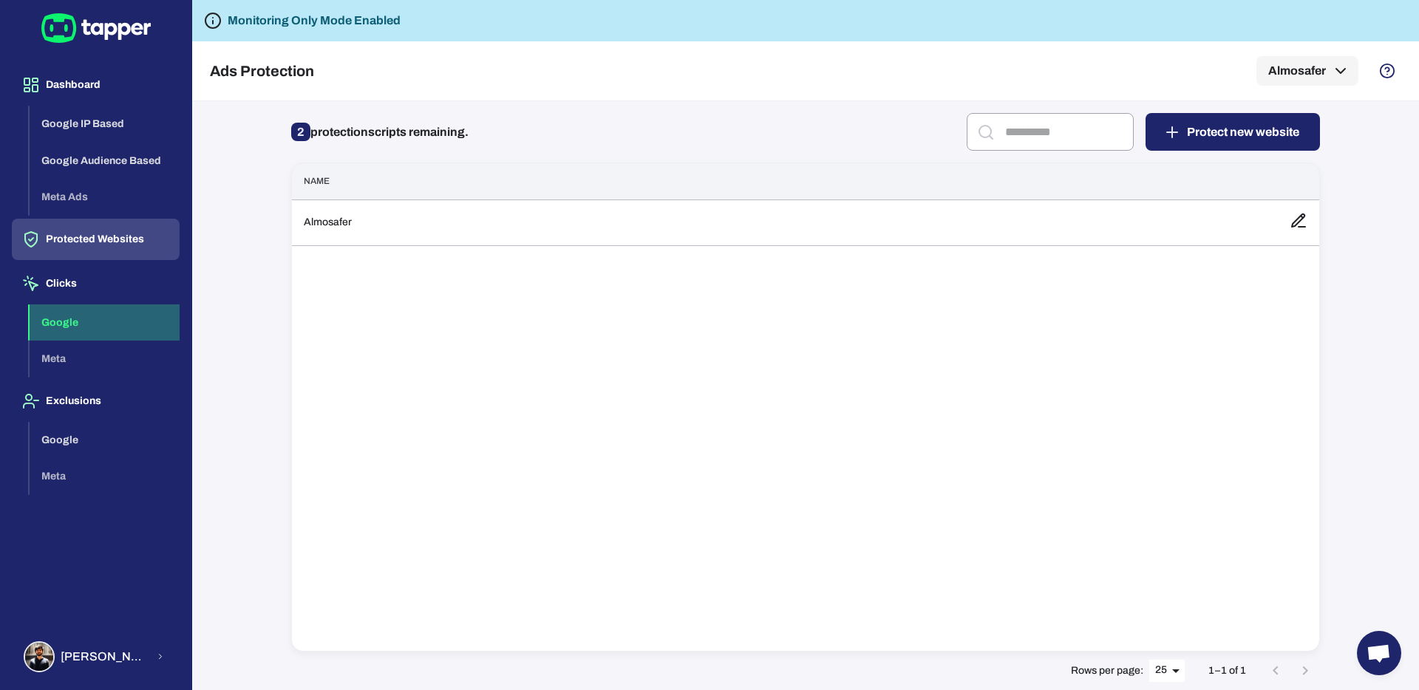
click at [58, 324] on button "Google" at bounding box center [105, 322] width 150 height 37
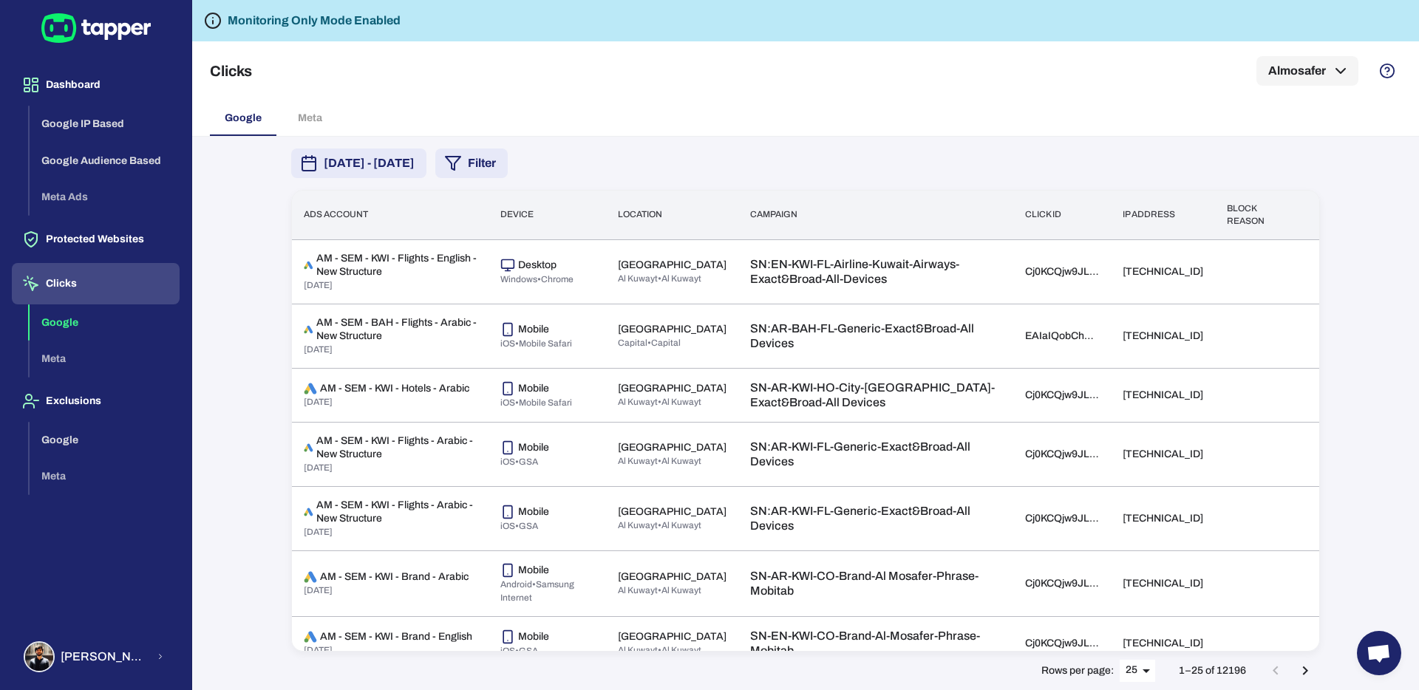
click at [1153, 678] on body "Dashboard Google IP Based Google Audience Based Meta Ads Protected Websites Cli…" at bounding box center [709, 345] width 1419 height 690
click at [1148, 664] on li "50" at bounding box center [1138, 661] width 37 height 24
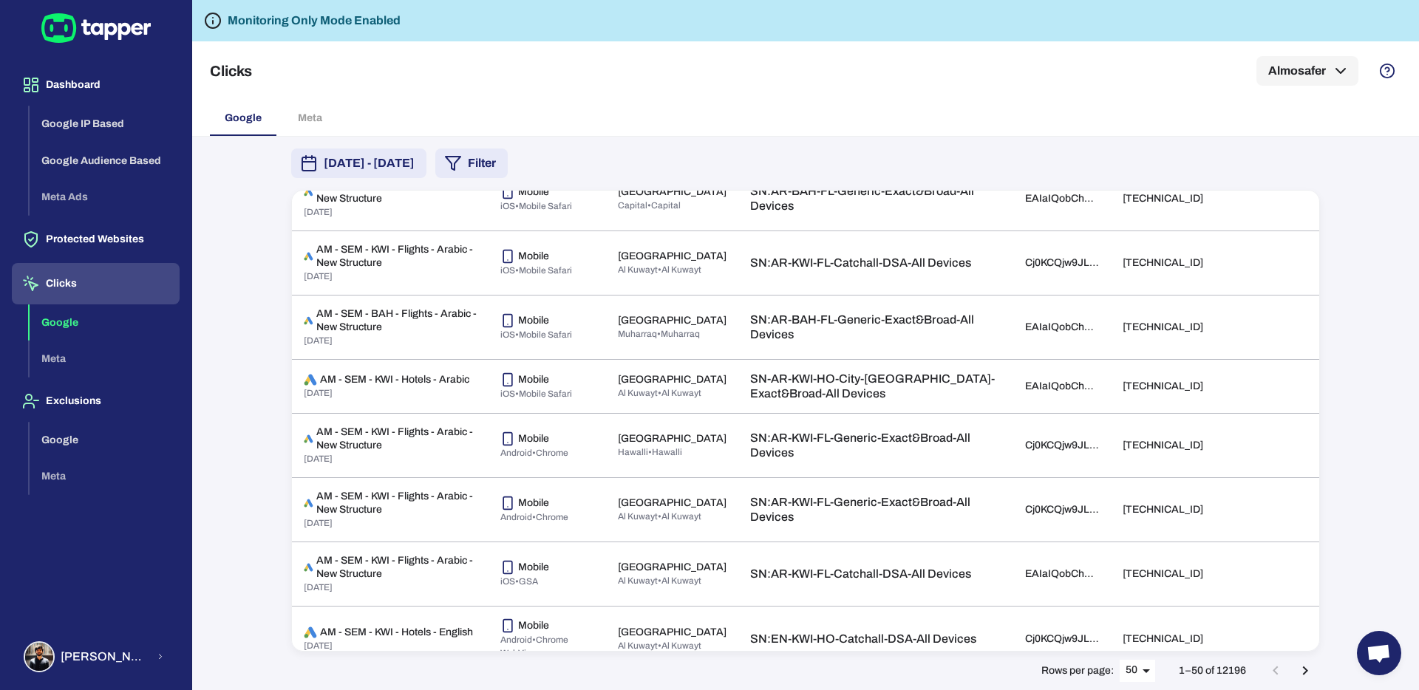
scroll to position [2810, 0]
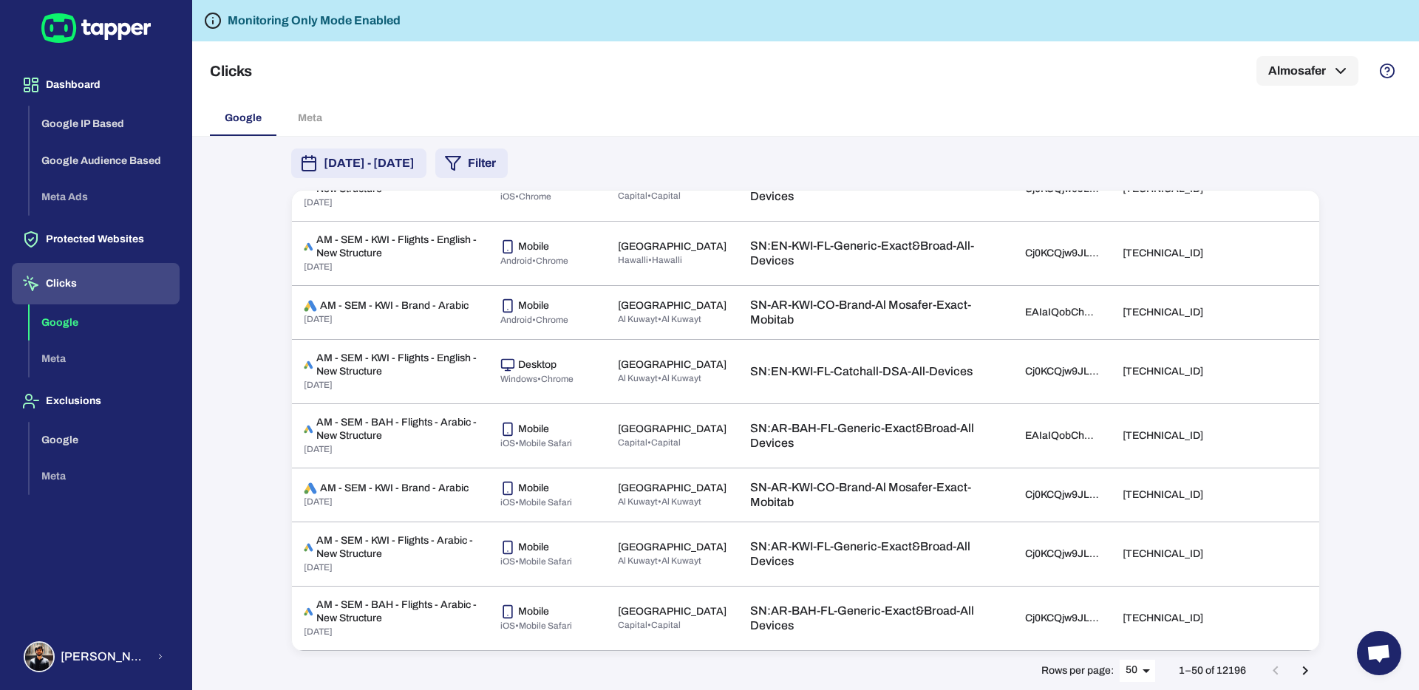
click at [253, 415] on div "[DATE] - [DATE] Filter Ads account Device Location Campaign Click id IP address…" at bounding box center [805, 413] width 1227 height 553
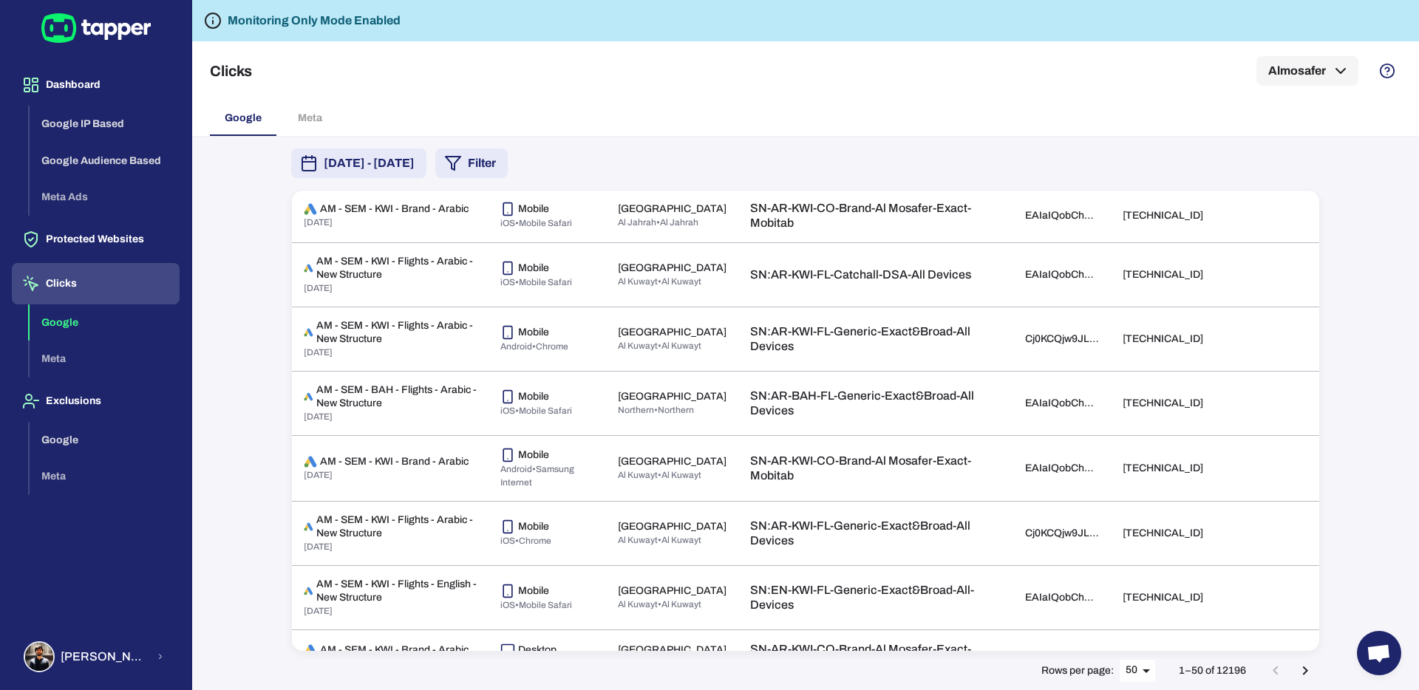
scroll to position [361, 0]
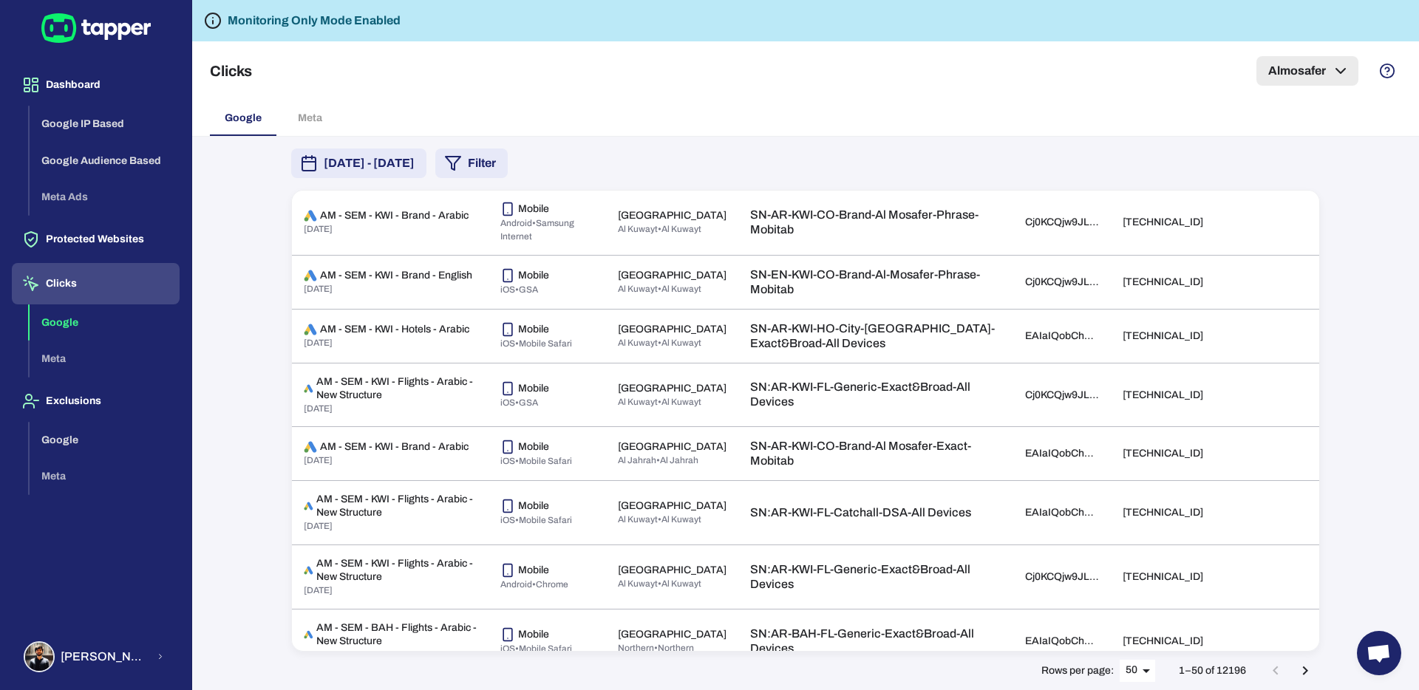
click at [1309, 72] on button "Almosafer" at bounding box center [1307, 71] width 102 height 30
click at [1330, 120] on icon "button" at bounding box center [1331, 120] width 16 height 16
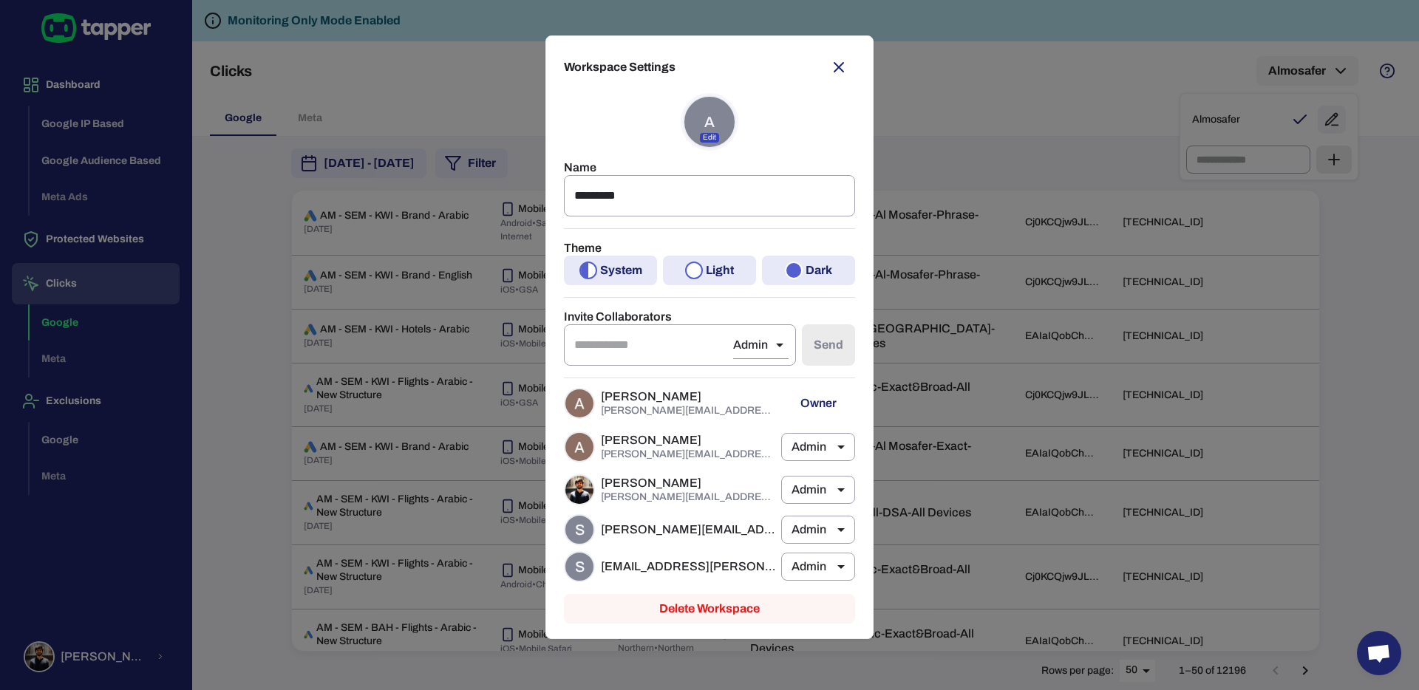
click at [843, 65] on icon "button" at bounding box center [839, 67] width 18 height 18
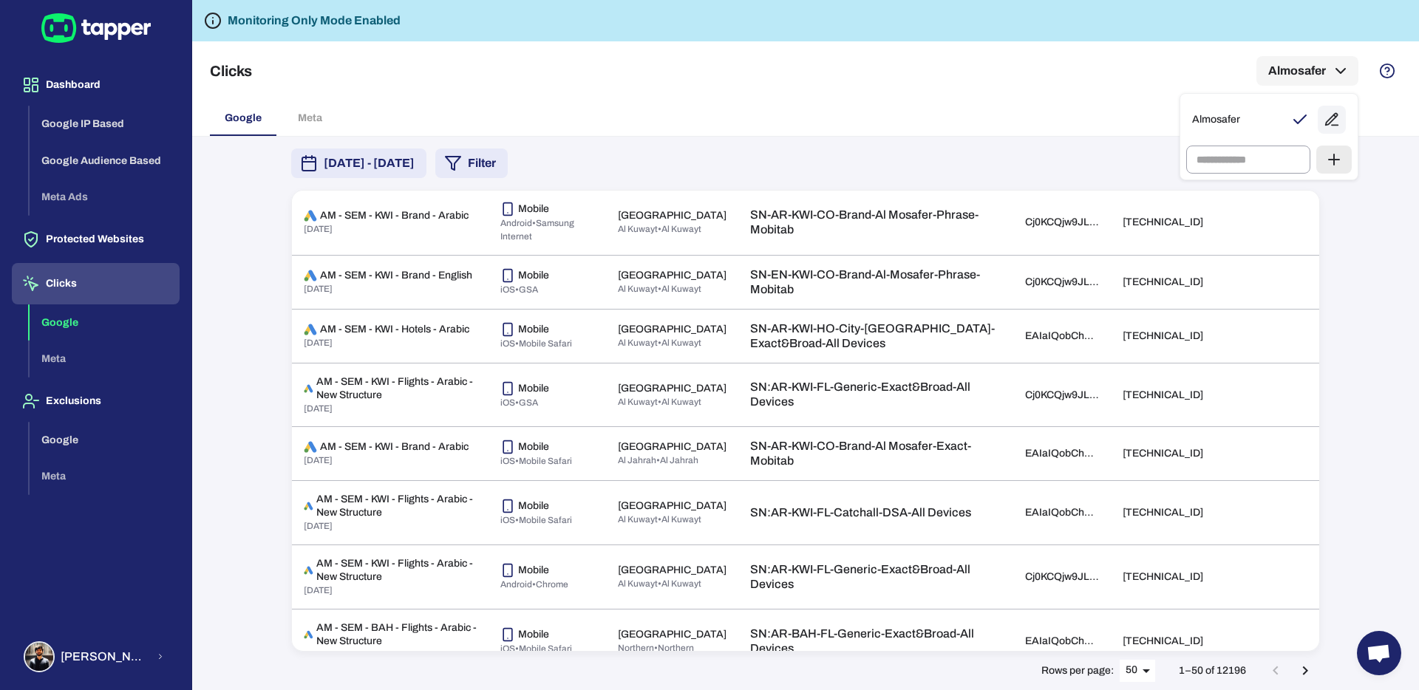
click at [329, 115] on div at bounding box center [709, 345] width 1419 height 690
click at [301, 115] on div "Google Meta" at bounding box center [805, 117] width 1191 height 35
click at [324, 134] on div "Google Meta" at bounding box center [805, 117] width 1191 height 35
click at [109, 122] on button "Google IP Based" at bounding box center [105, 124] width 150 height 37
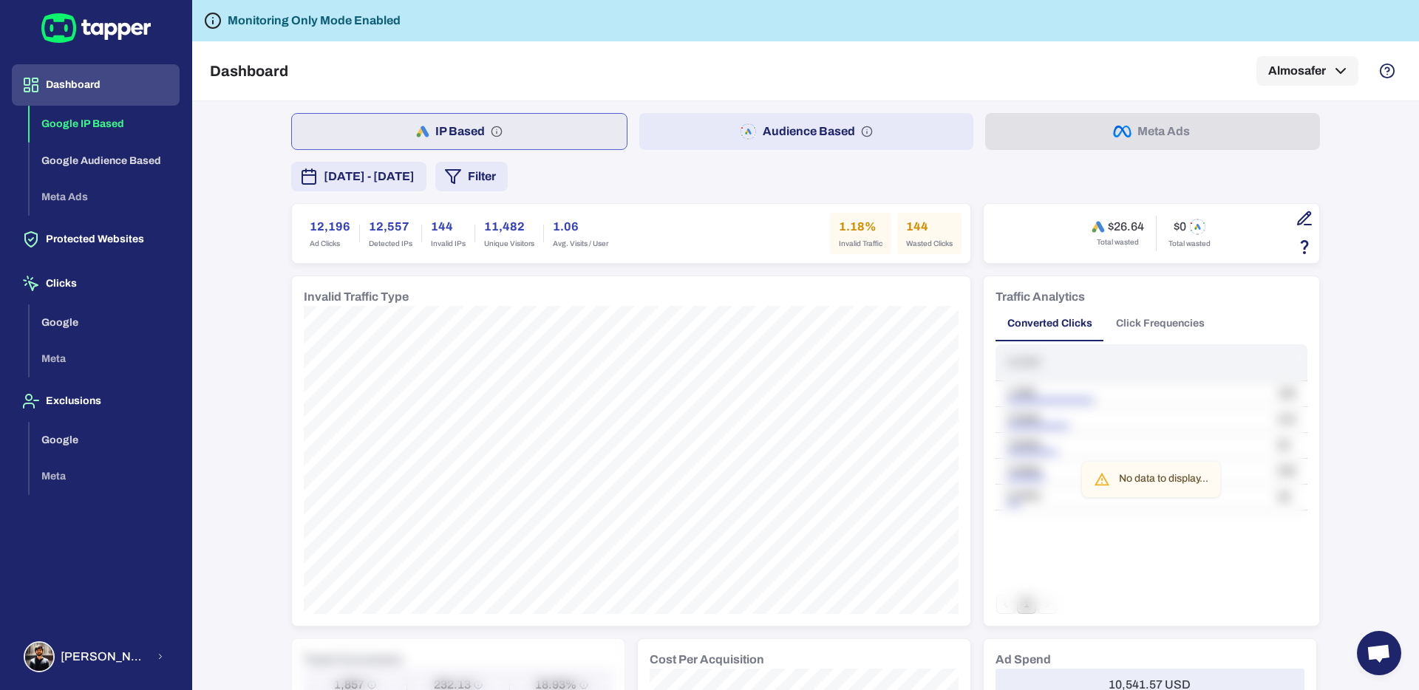
click at [1293, 220] on button "button" at bounding box center [1304, 218] width 25 height 25
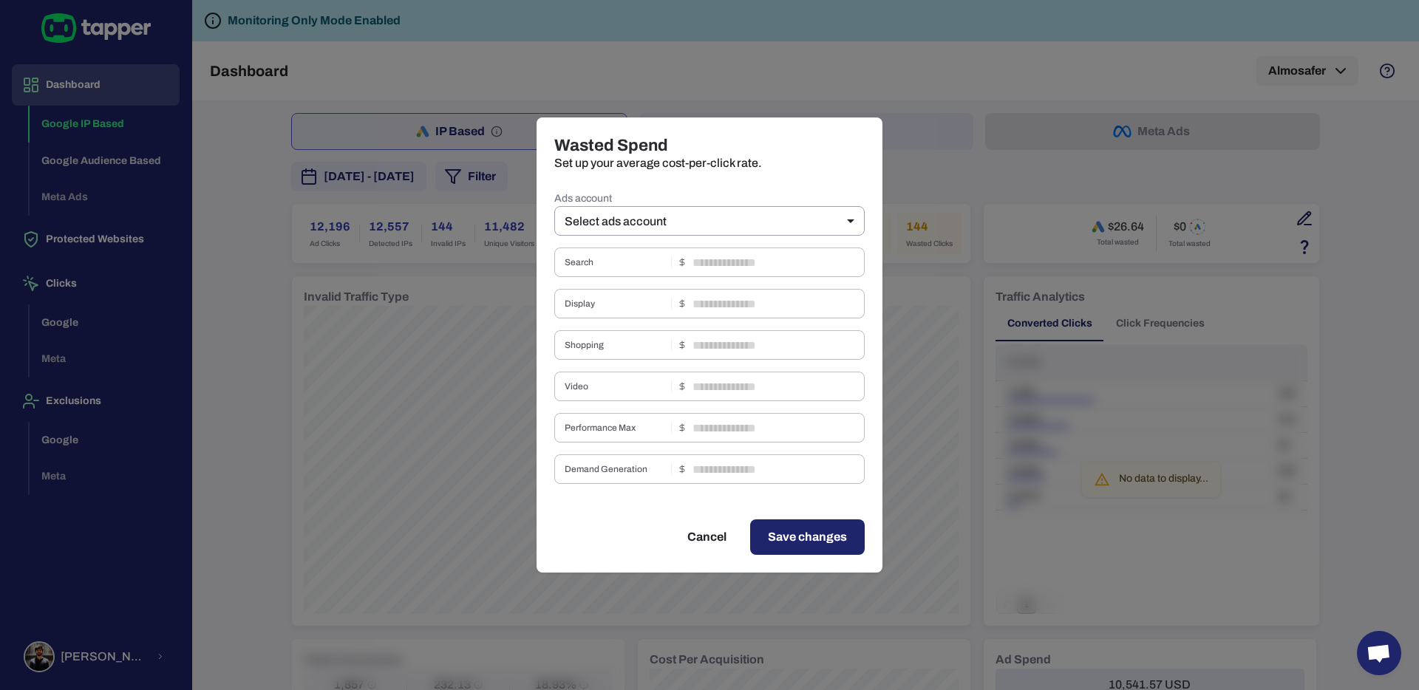
click at [1094, 160] on div "Wasted Spend Set up your average cost-per-click rate. Ads account Select ads ac…" at bounding box center [709, 345] width 1419 height 690
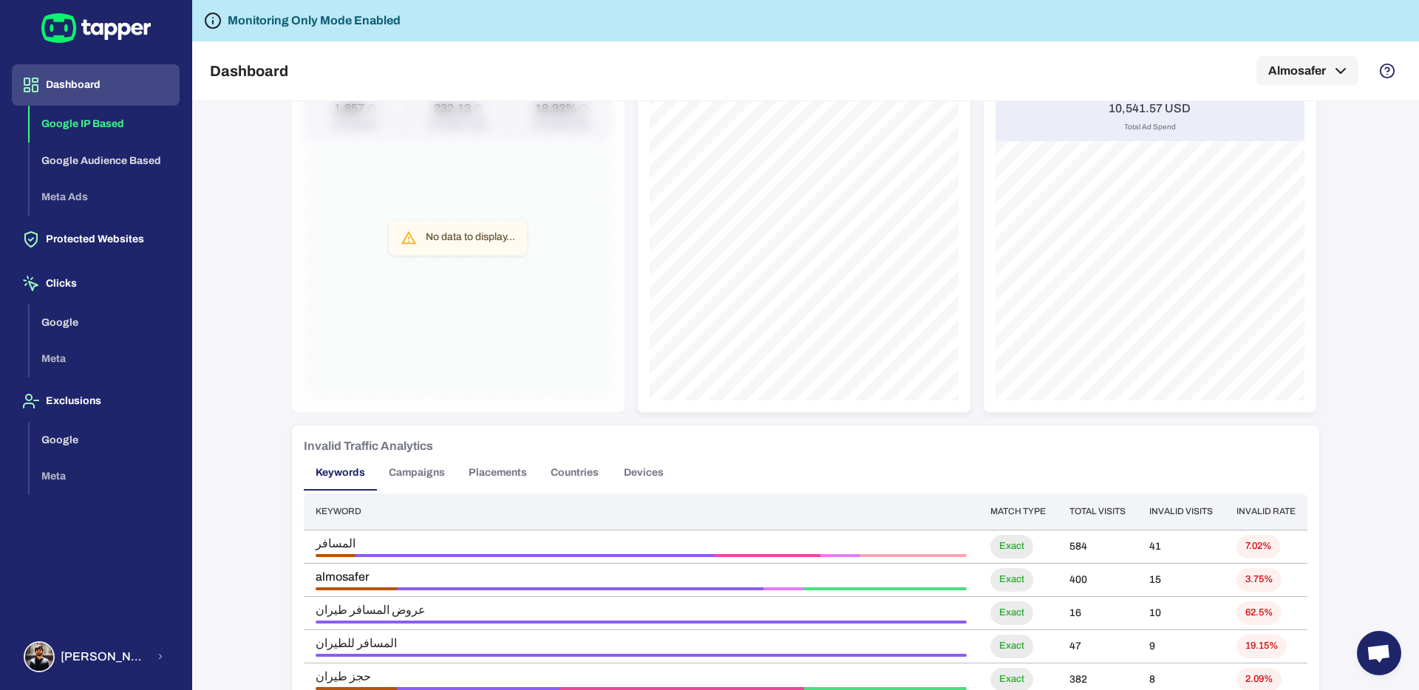
scroll to position [1037, 0]
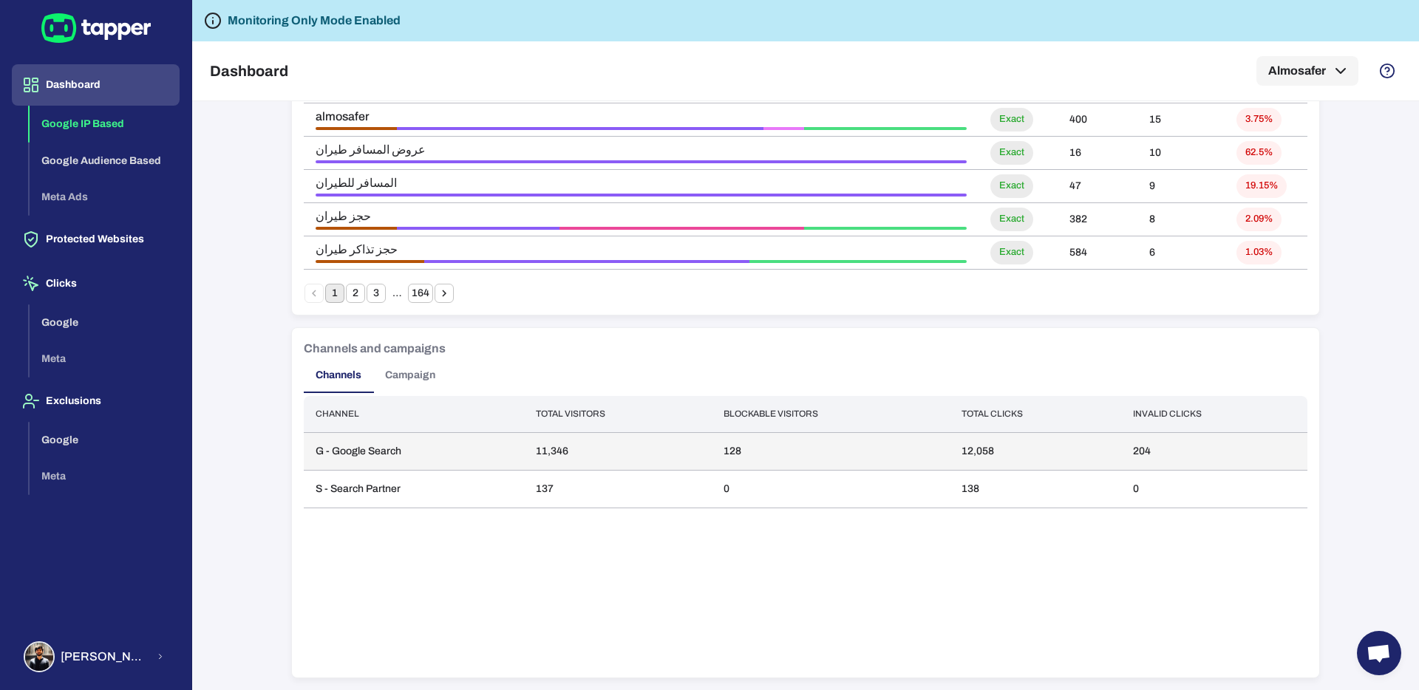
click at [408, 450] on td "G - Google Search" at bounding box center [414, 451] width 220 height 38
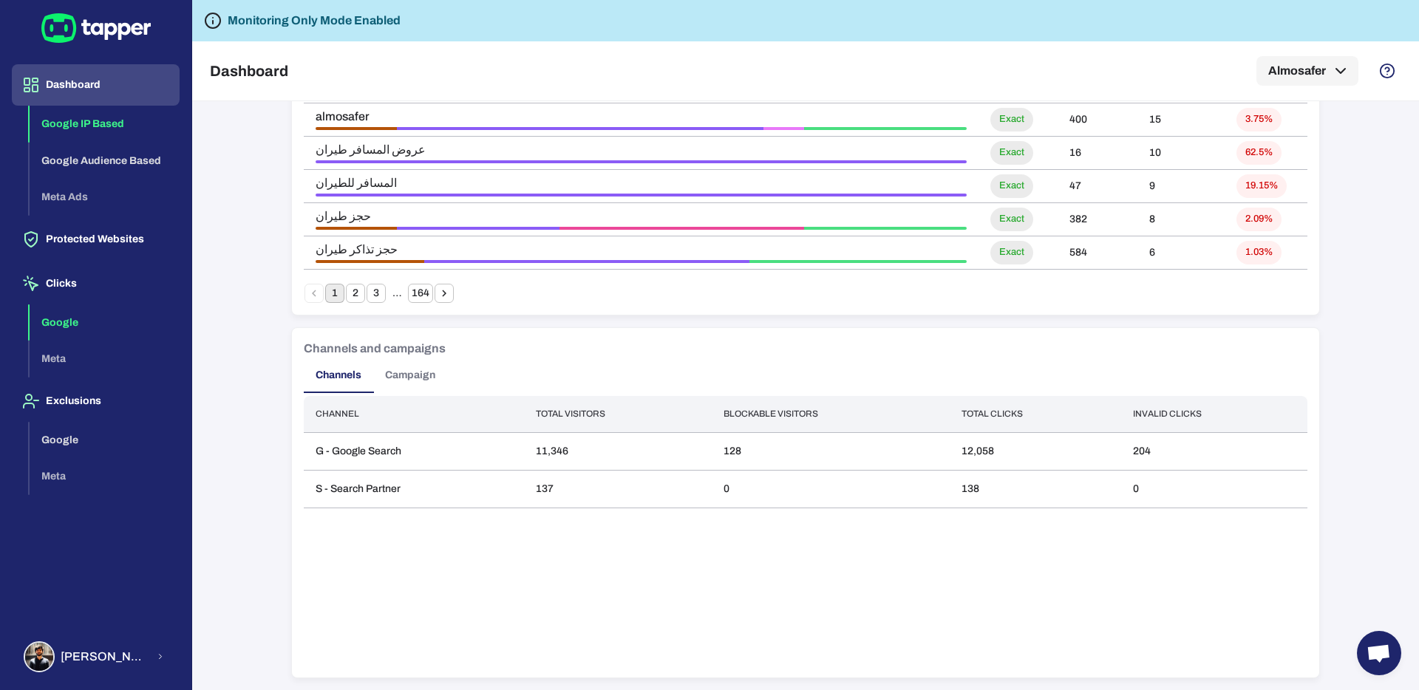
click at [112, 319] on button "Google" at bounding box center [105, 322] width 150 height 37
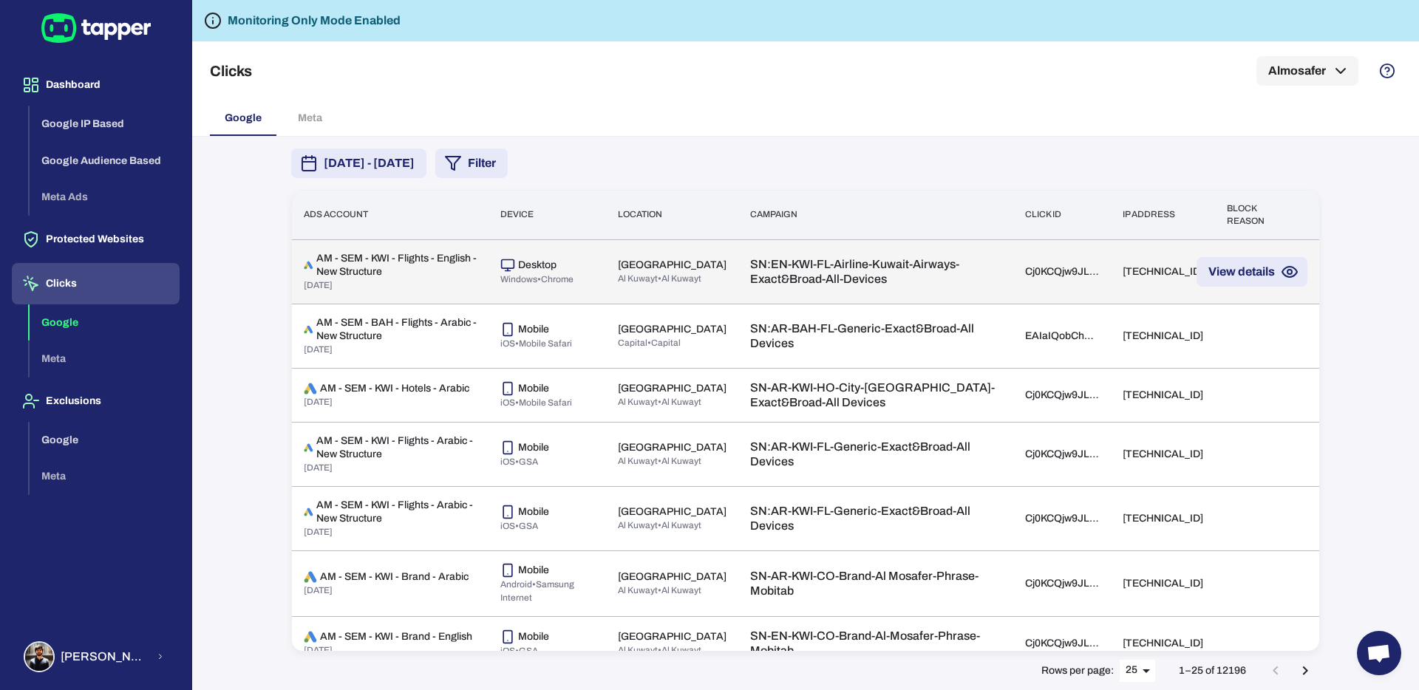
click at [420, 281] on div "AM - SEM - KWI - Flights - English - New Structure [DATE]" at bounding box center [390, 272] width 173 height 40
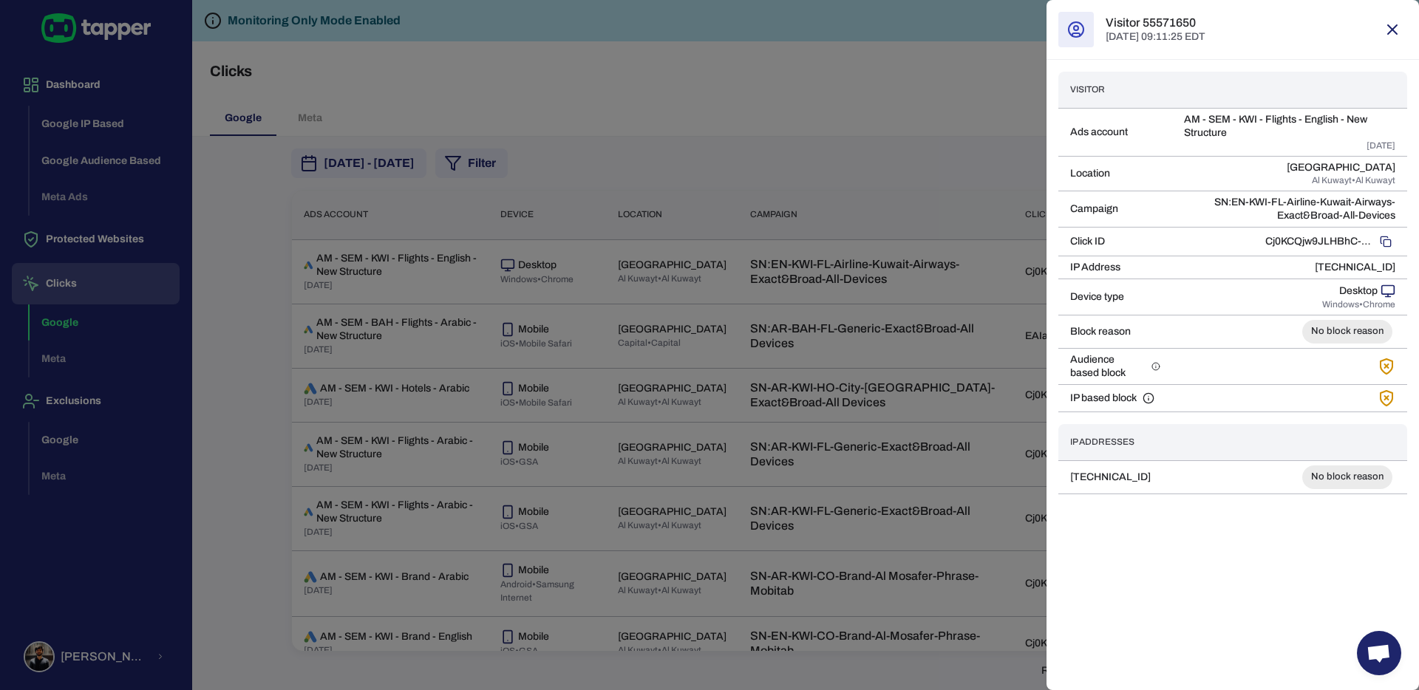
click at [1078, 35] on icon at bounding box center [1076, 30] width 18 height 18
click at [950, 63] on div at bounding box center [709, 345] width 1419 height 690
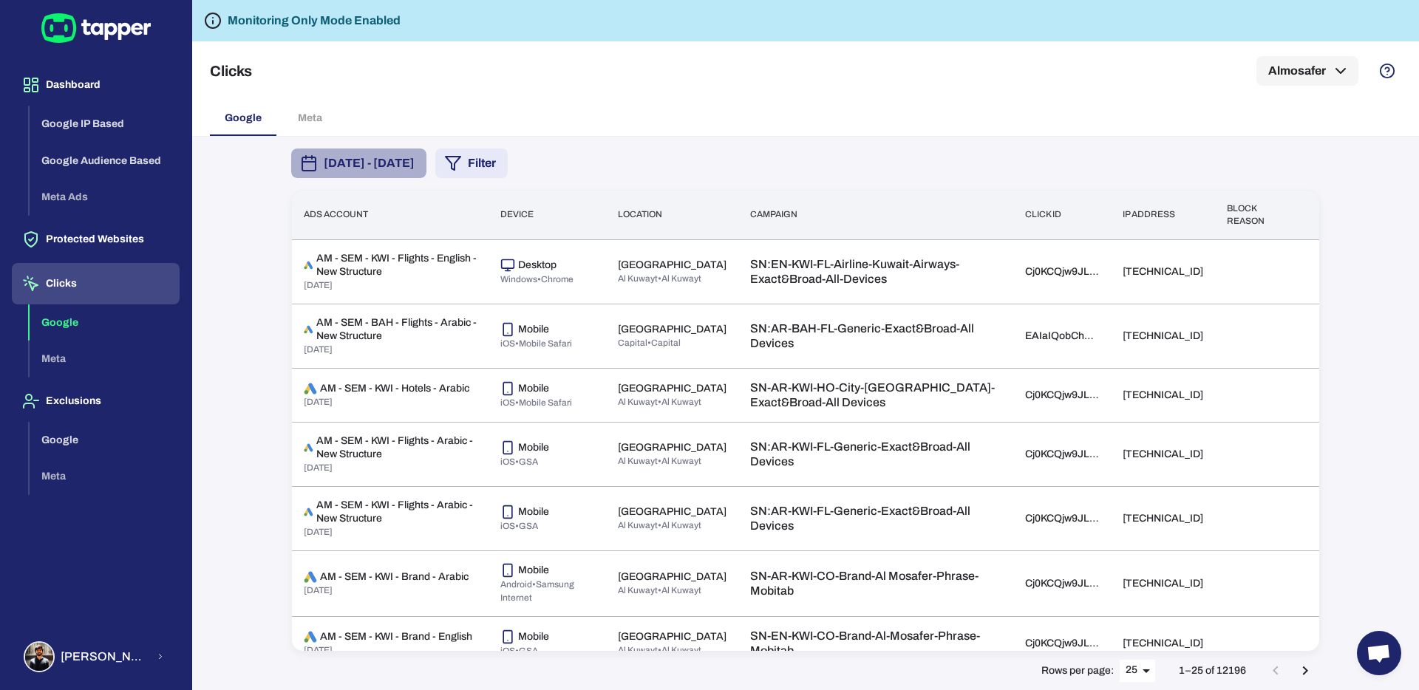
click at [404, 166] on span "[DATE] - [DATE]" at bounding box center [369, 163] width 91 height 18
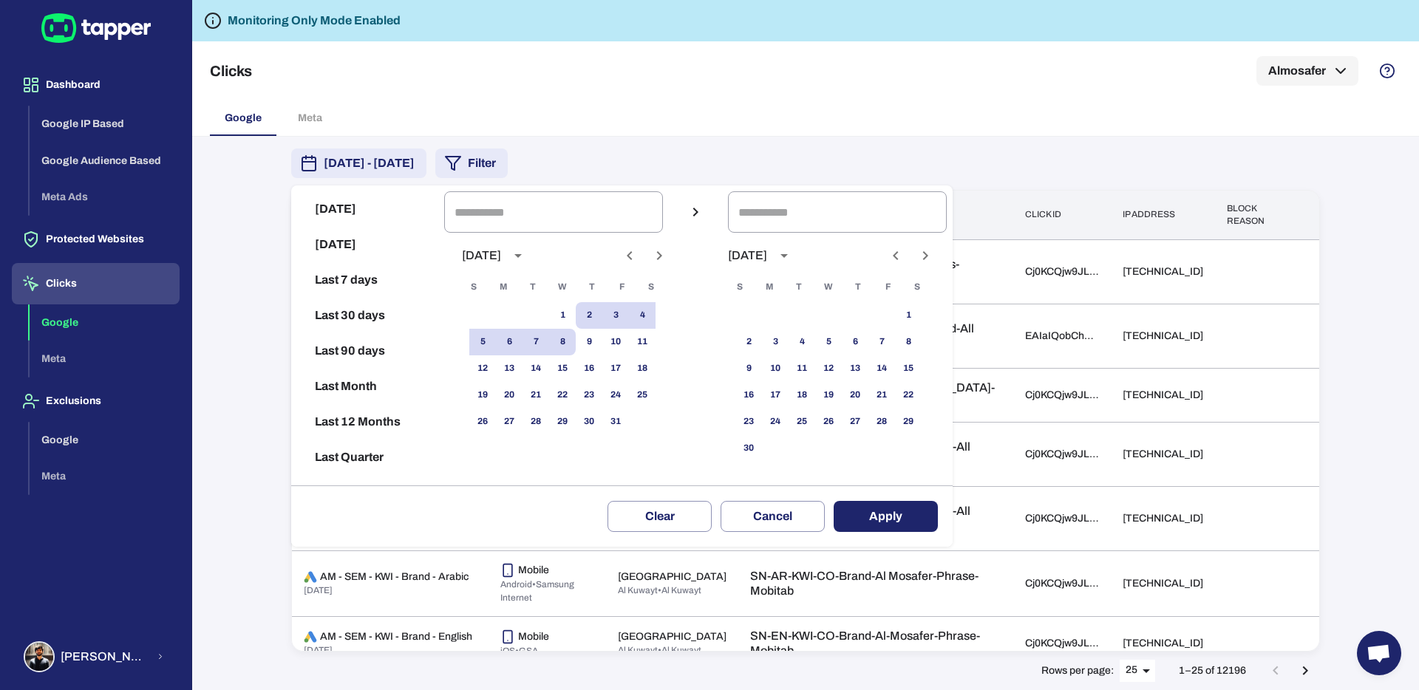
click at [828, 146] on div at bounding box center [709, 345] width 1419 height 690
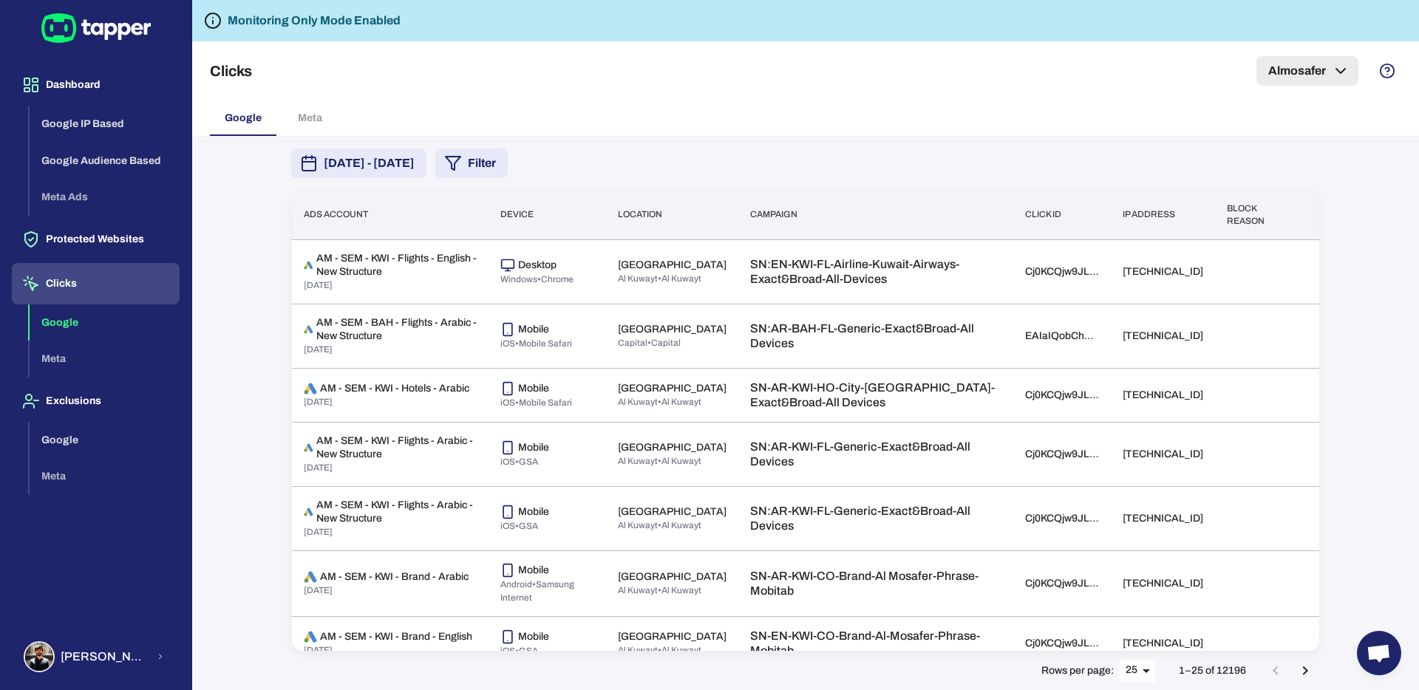
click at [1313, 58] on button "Almosafer" at bounding box center [1307, 71] width 102 height 30
click at [1357, 273] on div at bounding box center [709, 345] width 1419 height 690
